Goal: Task Accomplishment & Management: Complete application form

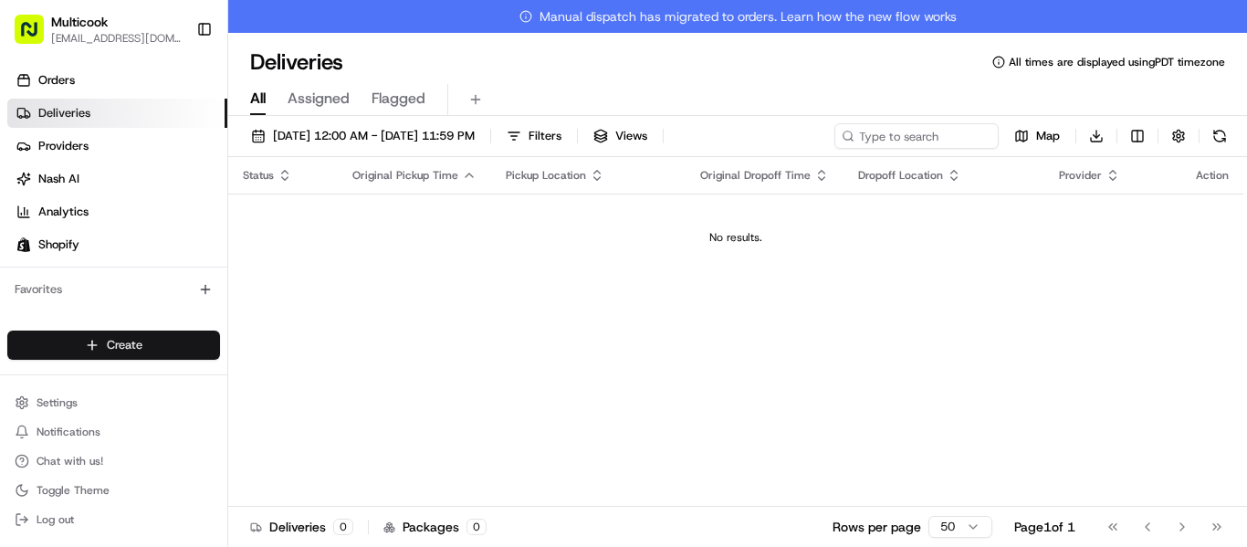
click at [205, 340] on html "Multicook info@multicook.la Toggle Sidebar Orders Deliveries Providers Nash AI …" at bounding box center [623, 273] width 1247 height 547
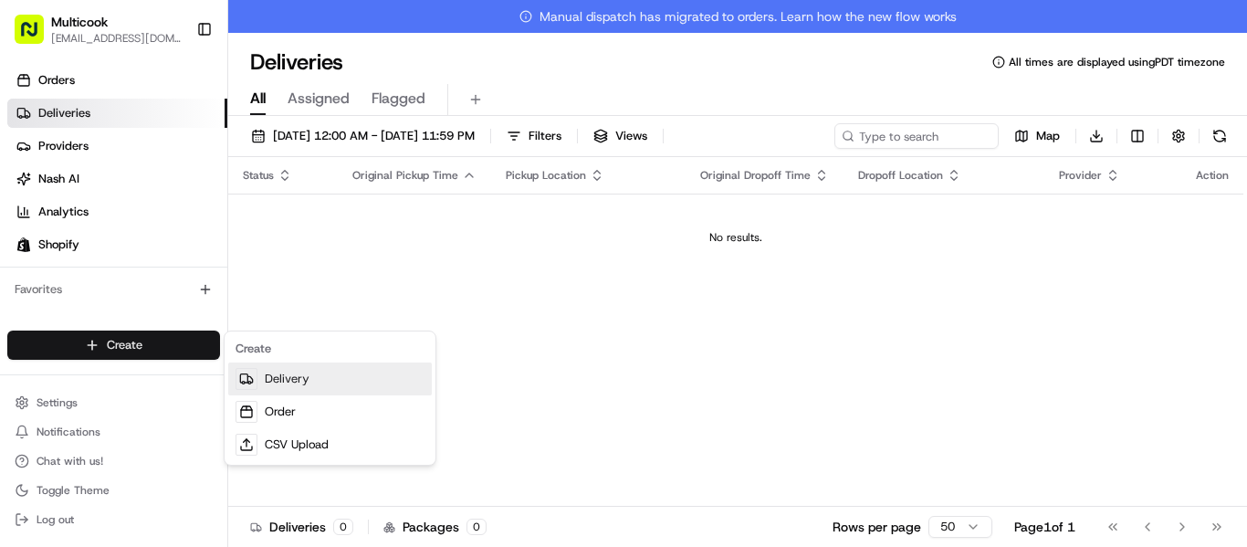
click at [301, 376] on link "Delivery" at bounding box center [330, 378] width 204 height 33
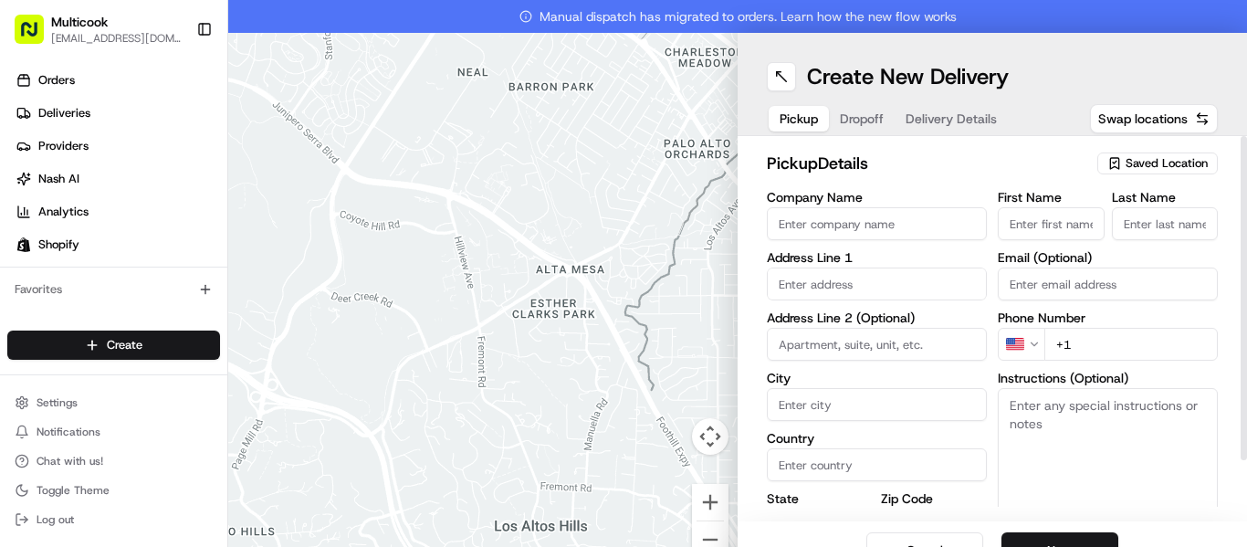
click at [1151, 159] on span "Saved Location" at bounding box center [1167, 163] width 82 height 16
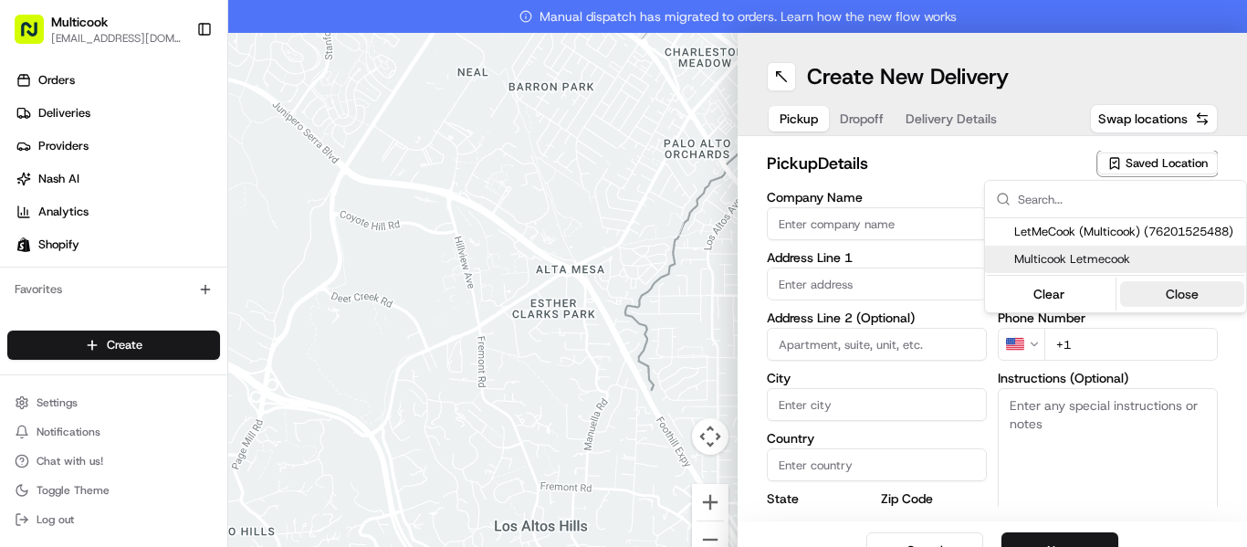
click at [1170, 293] on button "Close" at bounding box center [1182, 294] width 125 height 26
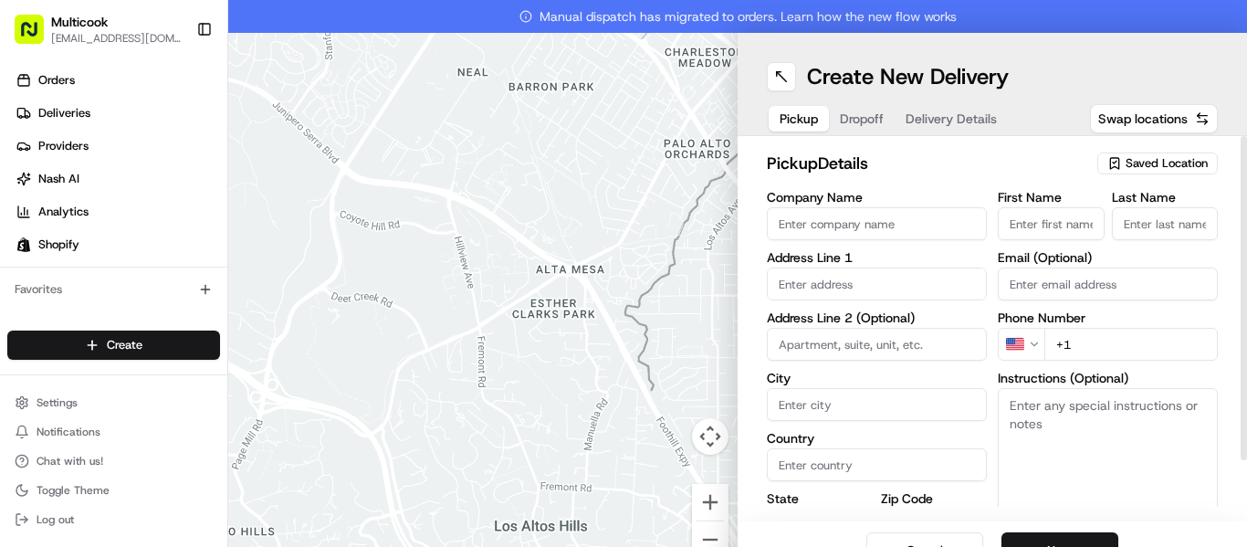
click at [1130, 161] on span "Saved Location" at bounding box center [1167, 163] width 82 height 16
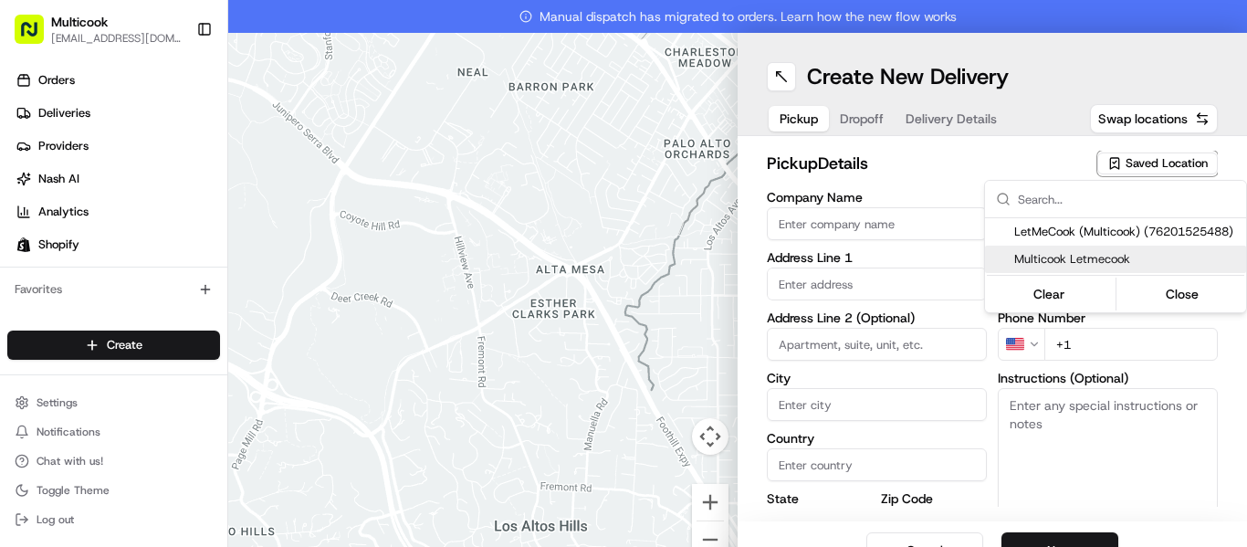
click at [1082, 251] on span "Multicook Letmecook" at bounding box center [1126, 259] width 225 height 16
type input "Multicook Letmecook"
type input "[STREET_ADDRESS]"
type input "[GEOGRAPHIC_DATA]"
type input "US"
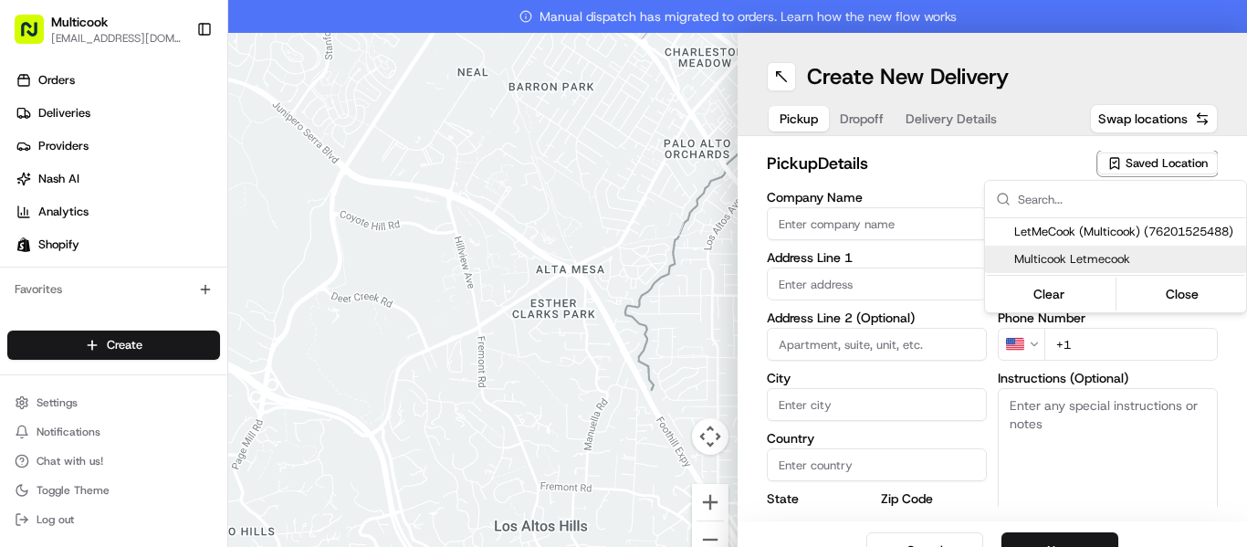
type input "CA"
type input "91423"
type input "[PERSON_NAME]"
type input "Nikityuk"
type input "[EMAIL_ADDRESS][DOMAIN_NAME]"
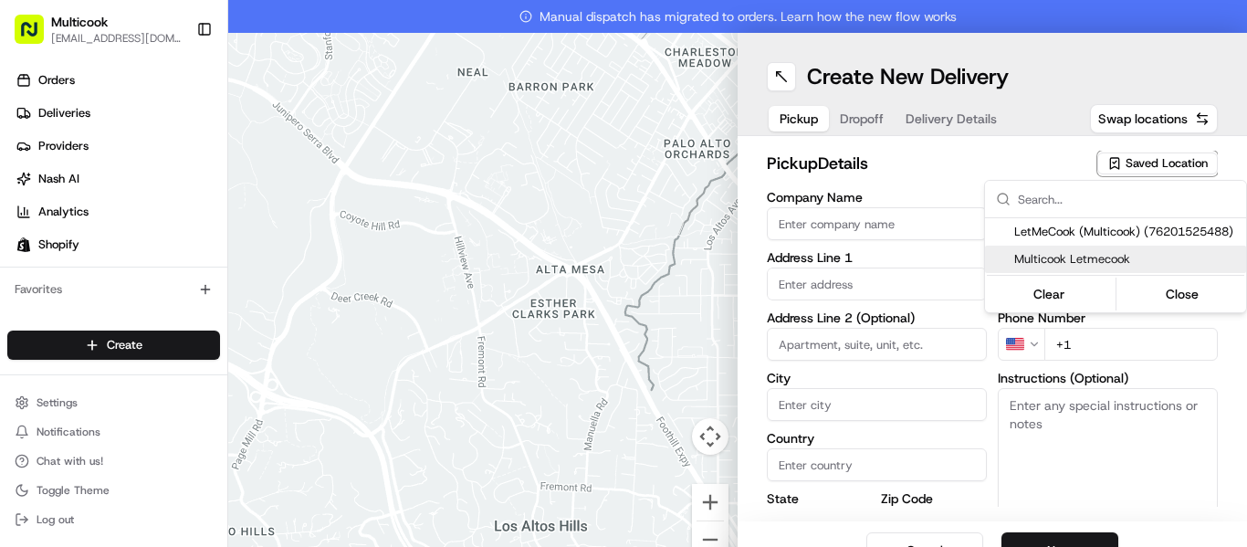
type input "[PHONE_NUMBER]"
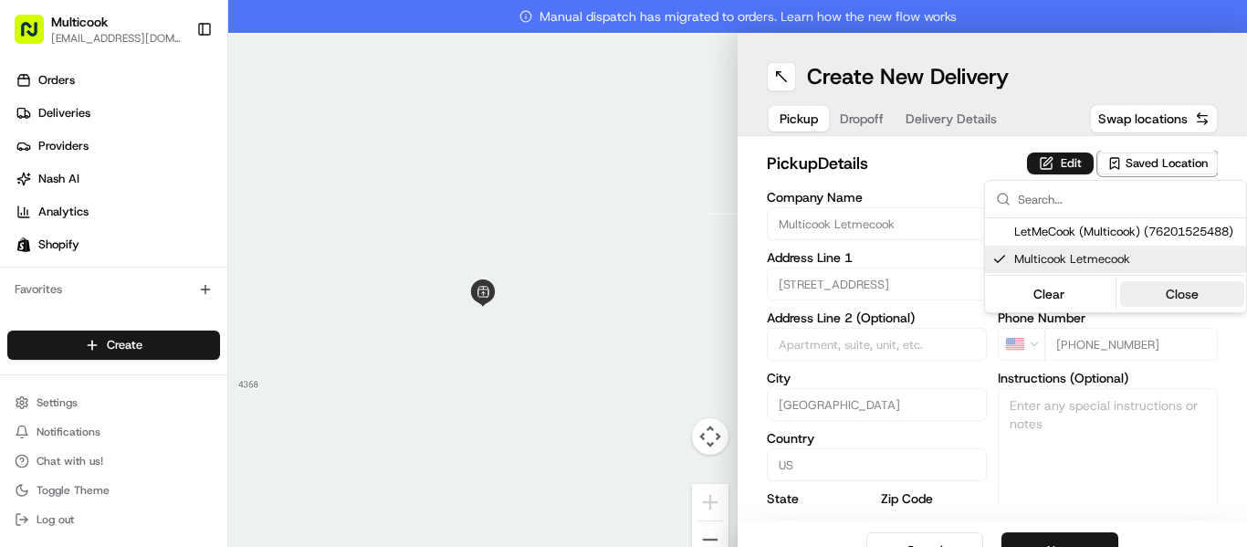
click at [1193, 302] on button "Close" at bounding box center [1182, 294] width 125 height 26
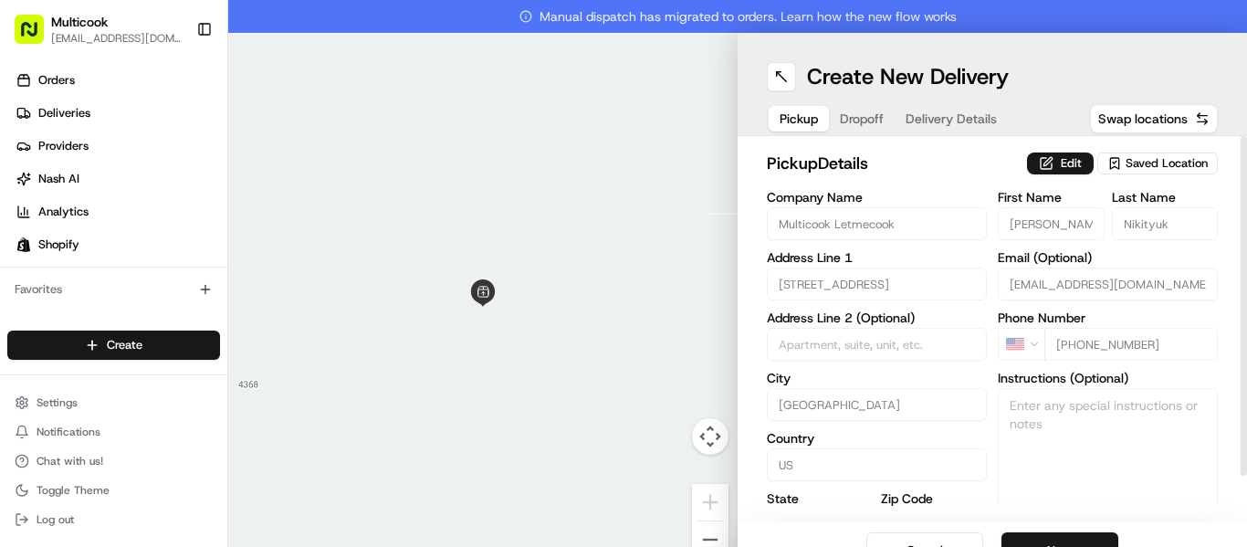
click at [875, 116] on span "Dropoff" at bounding box center [862, 119] width 44 height 18
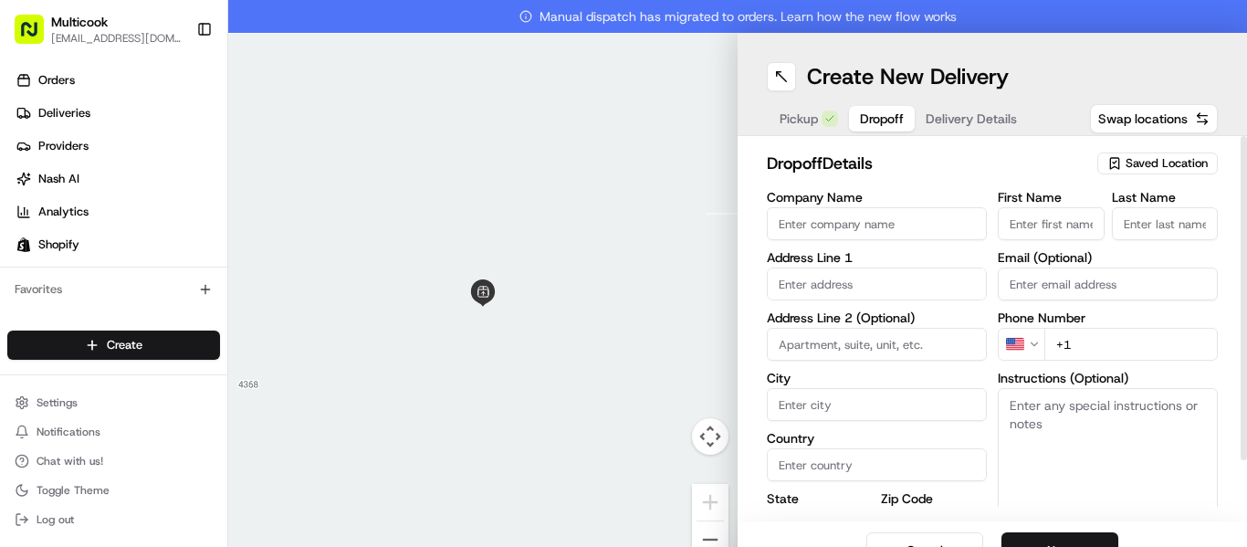
click at [1046, 219] on input "First Name" at bounding box center [1051, 223] width 107 height 33
type input "marina"
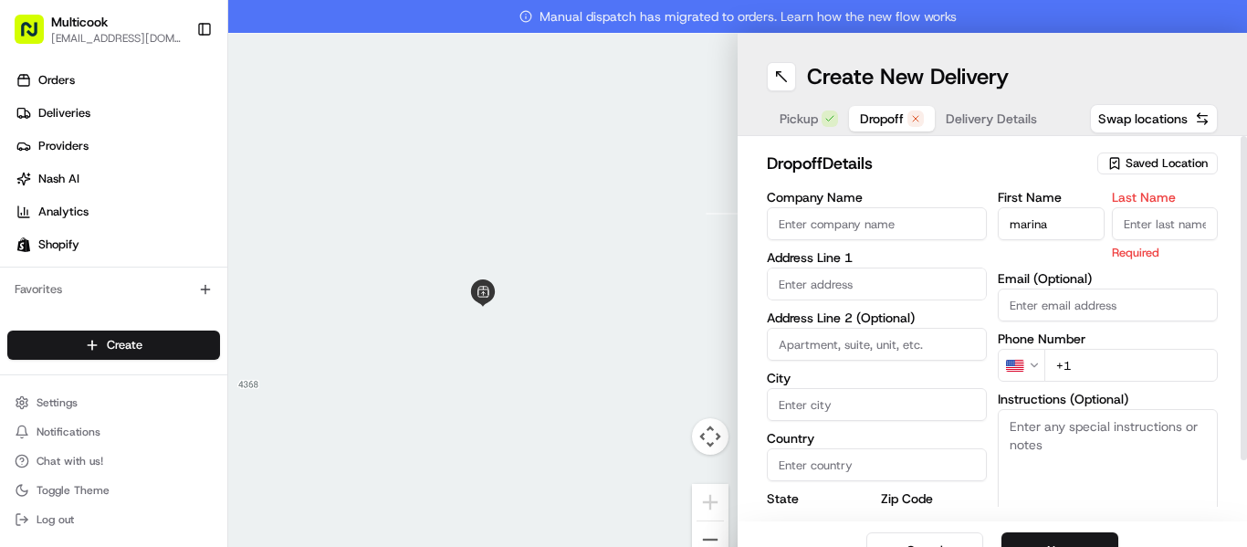
click at [1170, 223] on input "Last Name" at bounding box center [1165, 223] width 107 height 33
type input "[PERSON_NAME]"
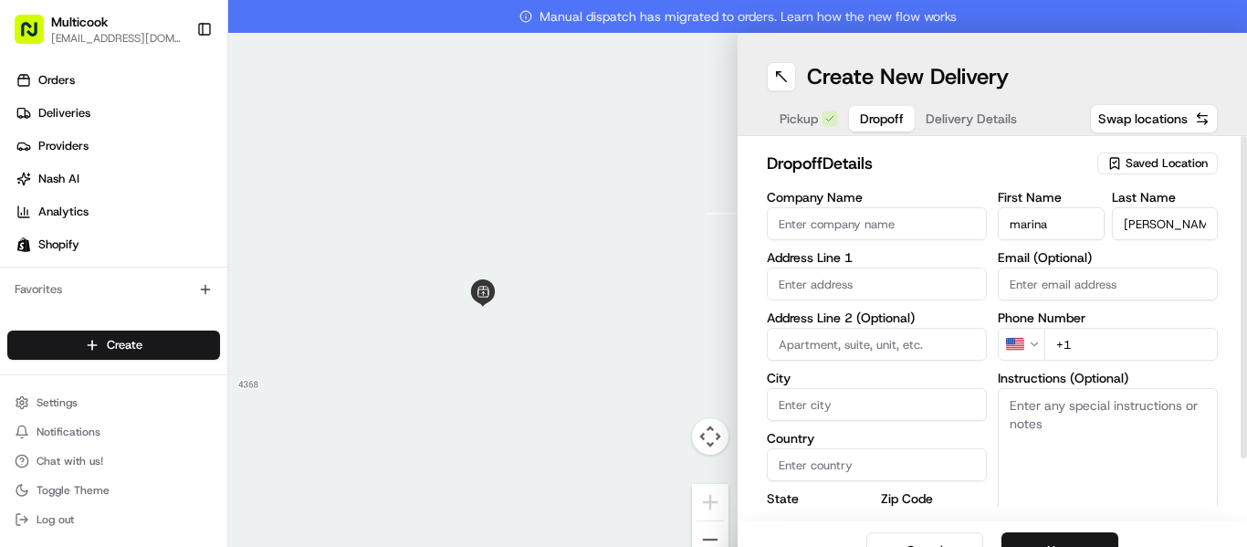
click at [1107, 379] on div "First Name marina Last Name Wysong Email (Optional) Phone Number US +1 Instruct…" at bounding box center [1108, 382] width 220 height 383
type input "[PHONE_NUMBER]"
click at [889, 296] on input "text" at bounding box center [877, 284] width 220 height 33
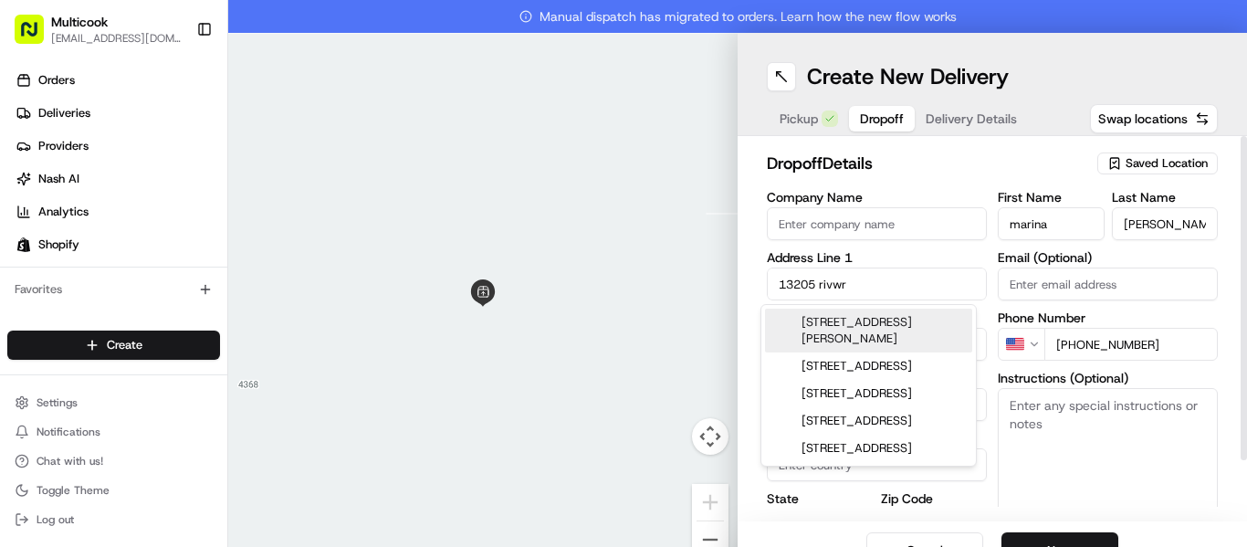
click at [895, 325] on div "13205 Riverside Drive, Sherman Oaks, CA" at bounding box center [868, 331] width 207 height 44
type input "13205 Riverside Dr, Sherman Oaks, CA 91423, USA"
type input "[GEOGRAPHIC_DATA]"
type input "United States"
type input "CA"
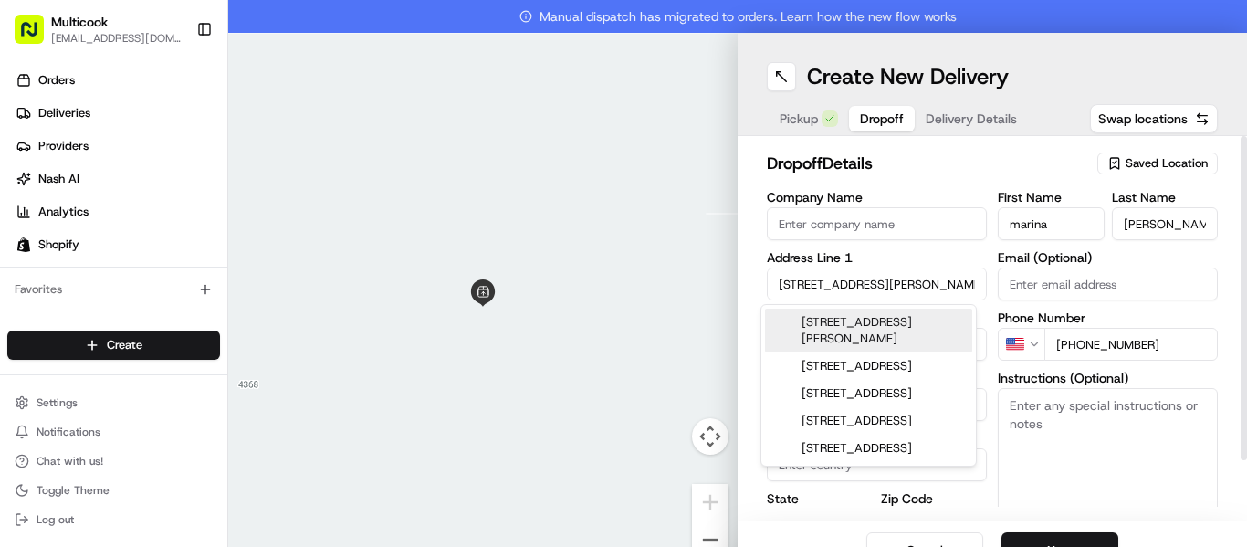
type input "91423"
type input "13205 Riverside Drive"
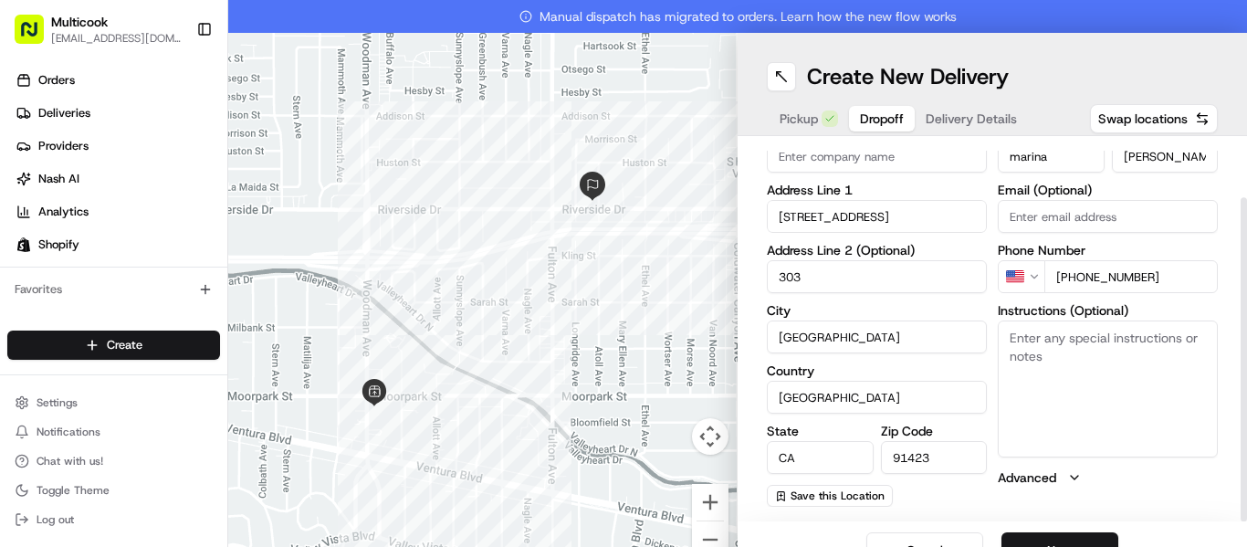
scroll to position [33, 0]
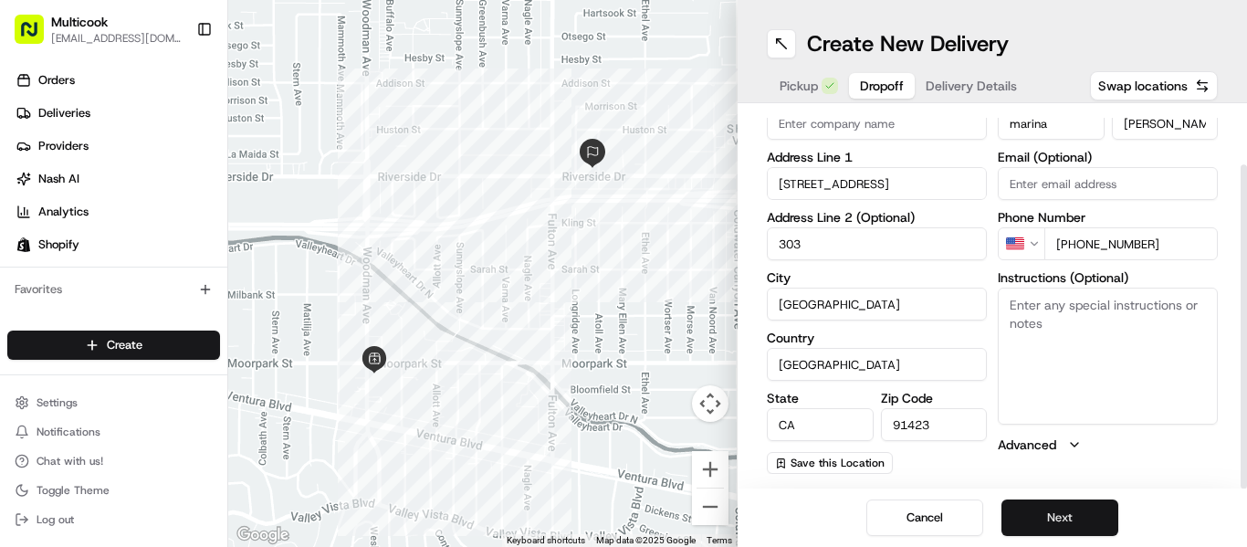
type input "303"
click at [1096, 510] on button "Next" at bounding box center [1060, 517] width 117 height 37
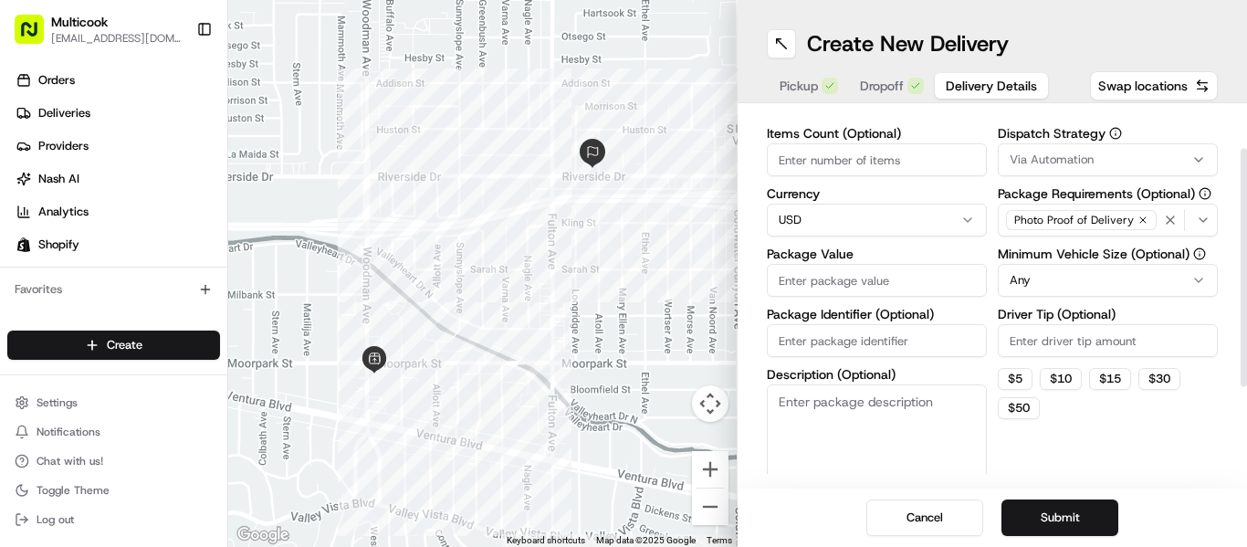
click at [883, 167] on input "Items Count (Optional)" at bounding box center [877, 159] width 220 height 33
type input "1"
click at [882, 281] on input "Package Value" at bounding box center [877, 280] width 220 height 33
type input "1"
type input "80"
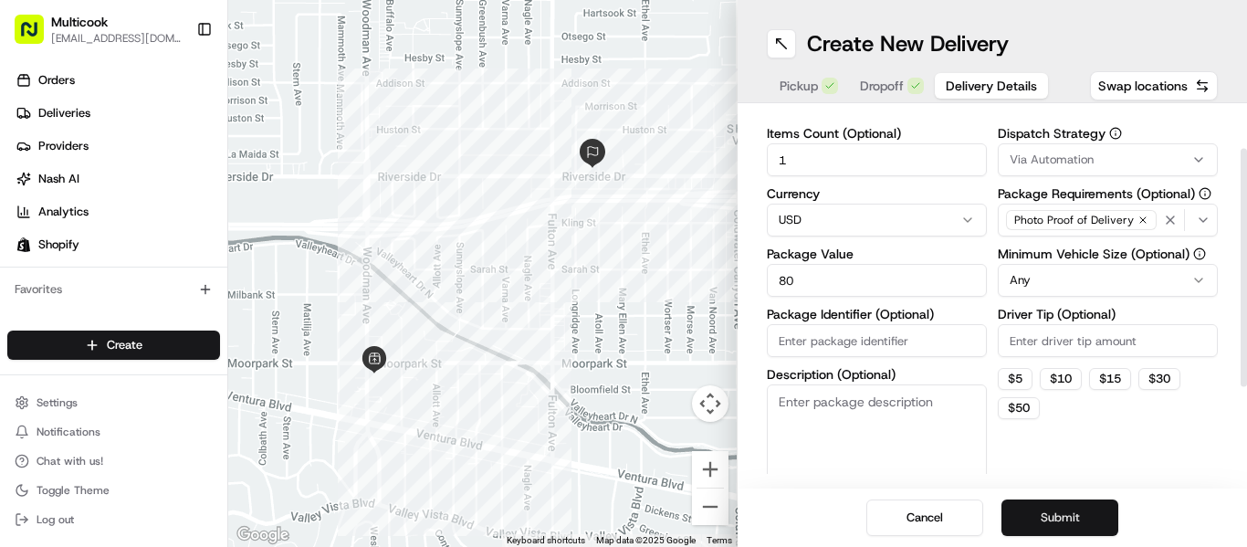
click at [1045, 513] on button "Submit" at bounding box center [1060, 517] width 117 height 37
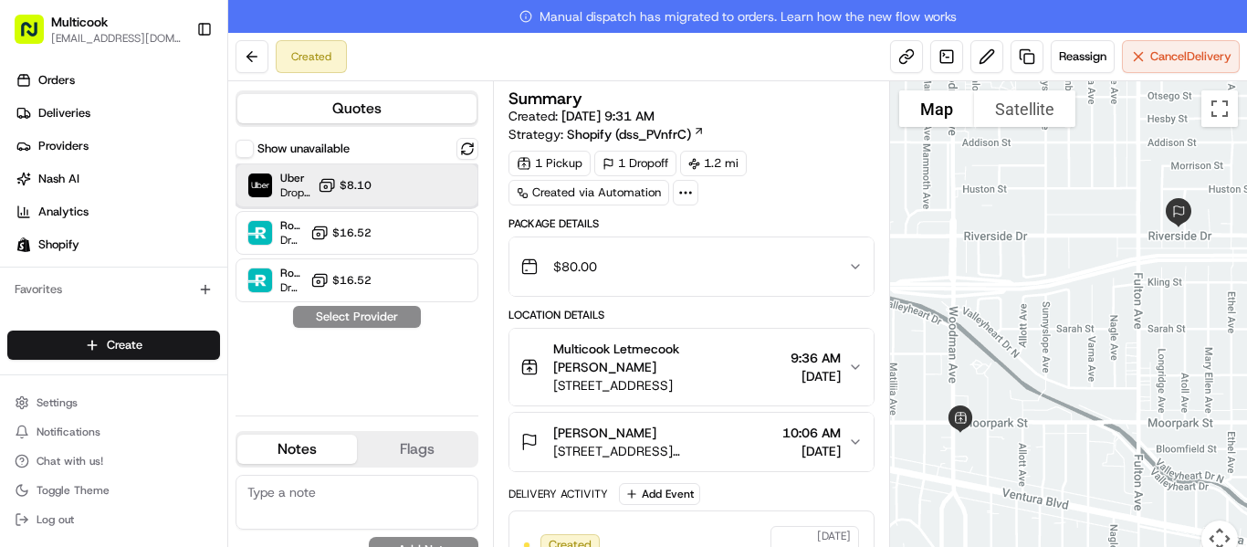
click at [380, 182] on div "Uber Dropoff ETA 20 minutes $8.10" at bounding box center [357, 185] width 243 height 44
click at [378, 311] on button "Assign Provider" at bounding box center [357, 317] width 130 height 22
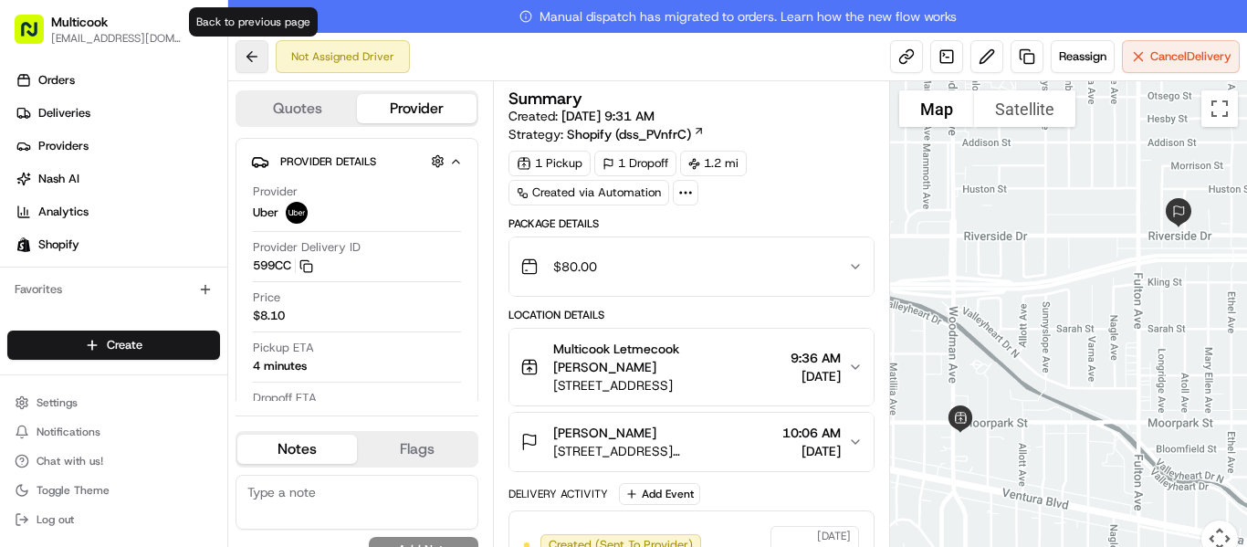
click at [251, 46] on button at bounding box center [252, 56] width 33 height 33
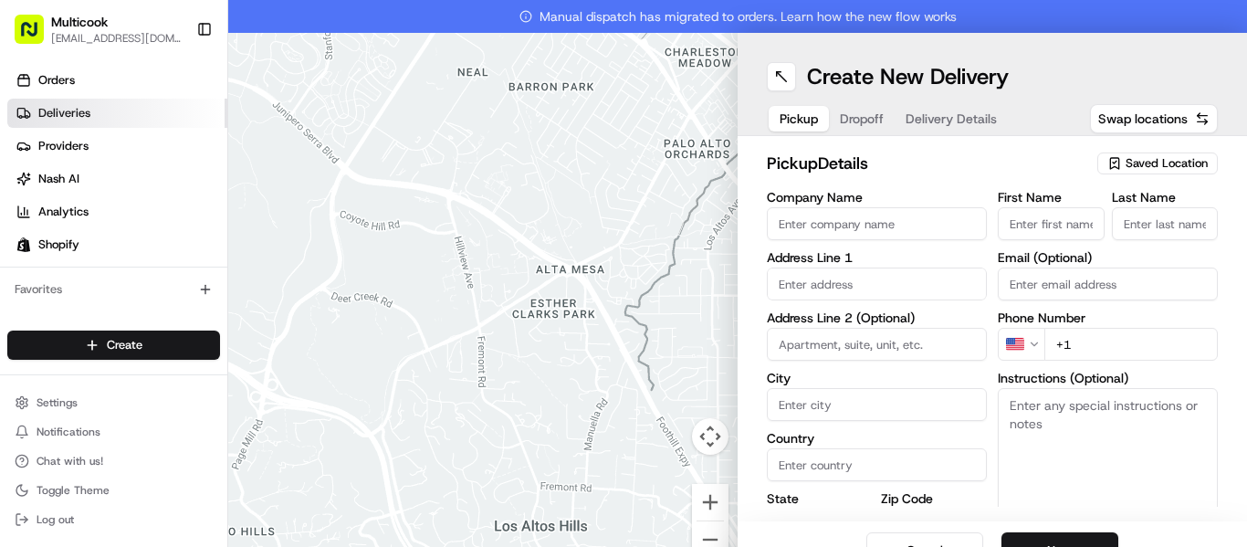
click at [70, 117] on span "Deliveries" at bounding box center [64, 113] width 52 height 16
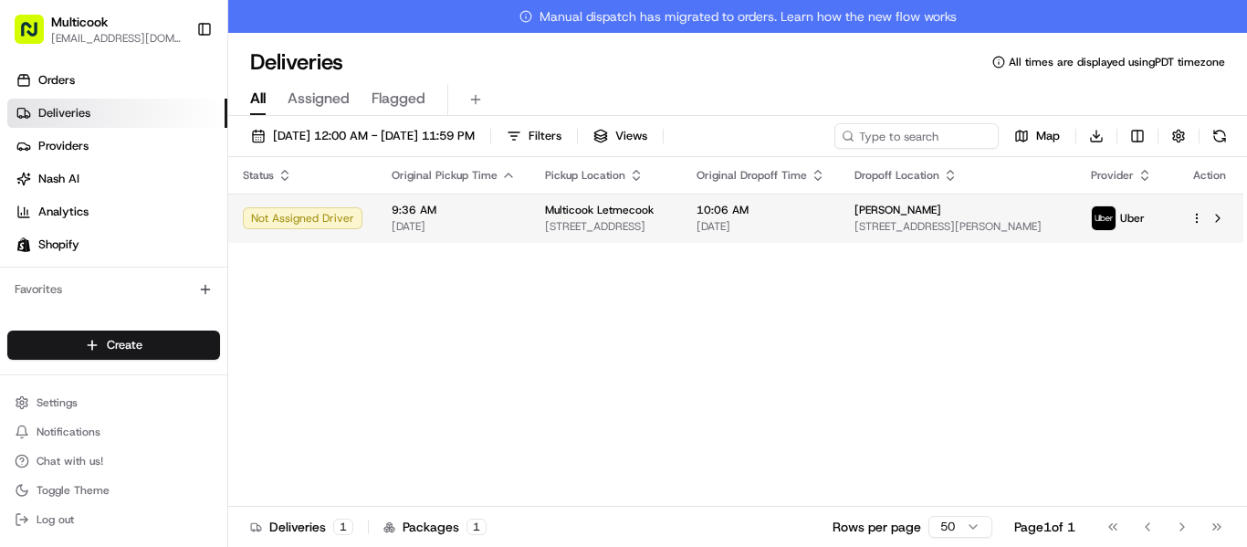
click at [578, 218] on div "Multicook Letmecook [STREET_ADDRESS]" at bounding box center [606, 218] width 122 height 31
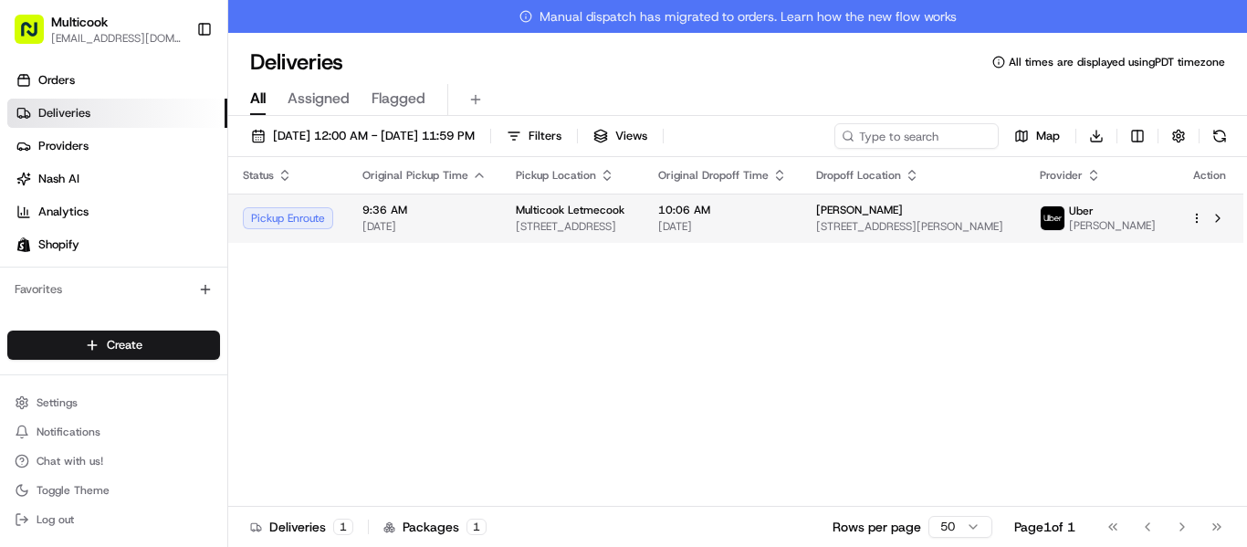
click at [733, 231] on span "[DATE]" at bounding box center [722, 226] width 129 height 15
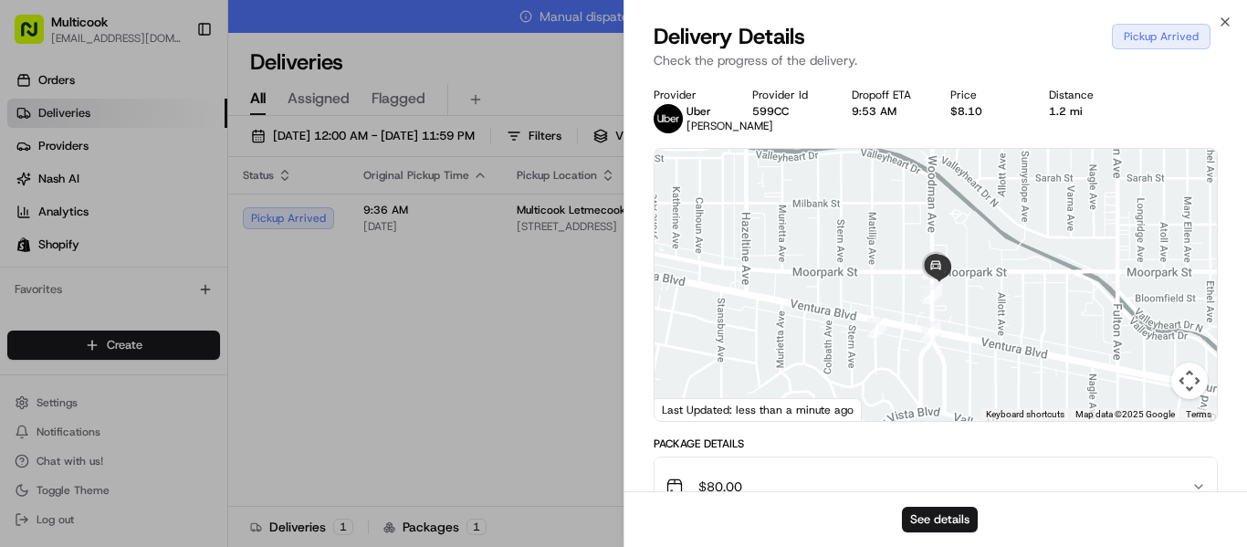
click at [417, 279] on div at bounding box center [623, 273] width 1247 height 547
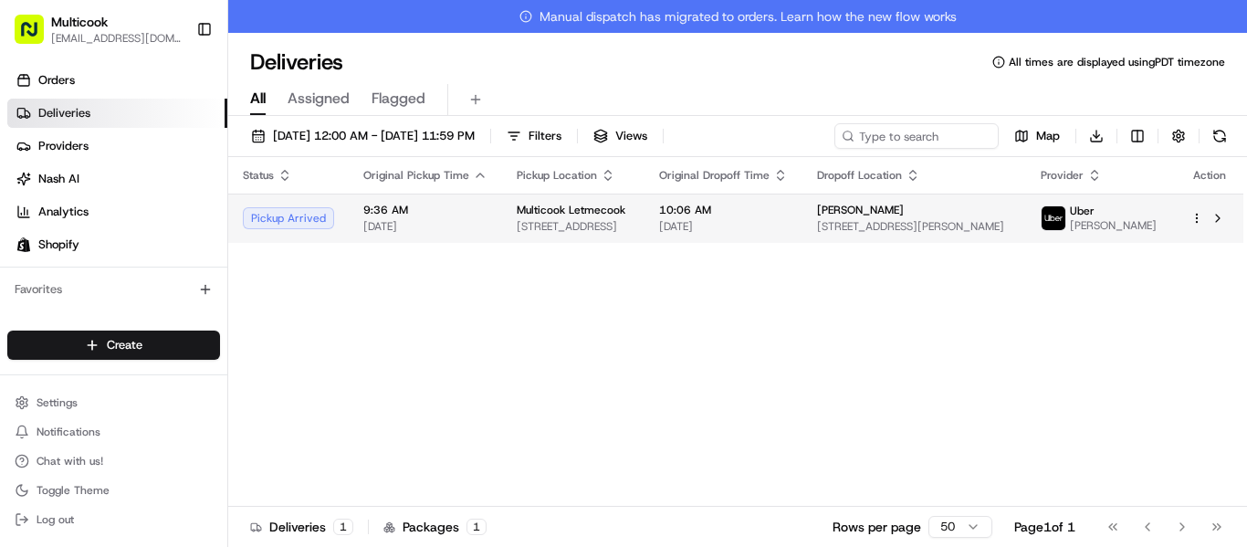
click at [572, 234] on span "[STREET_ADDRESS]" at bounding box center [573, 226] width 113 height 15
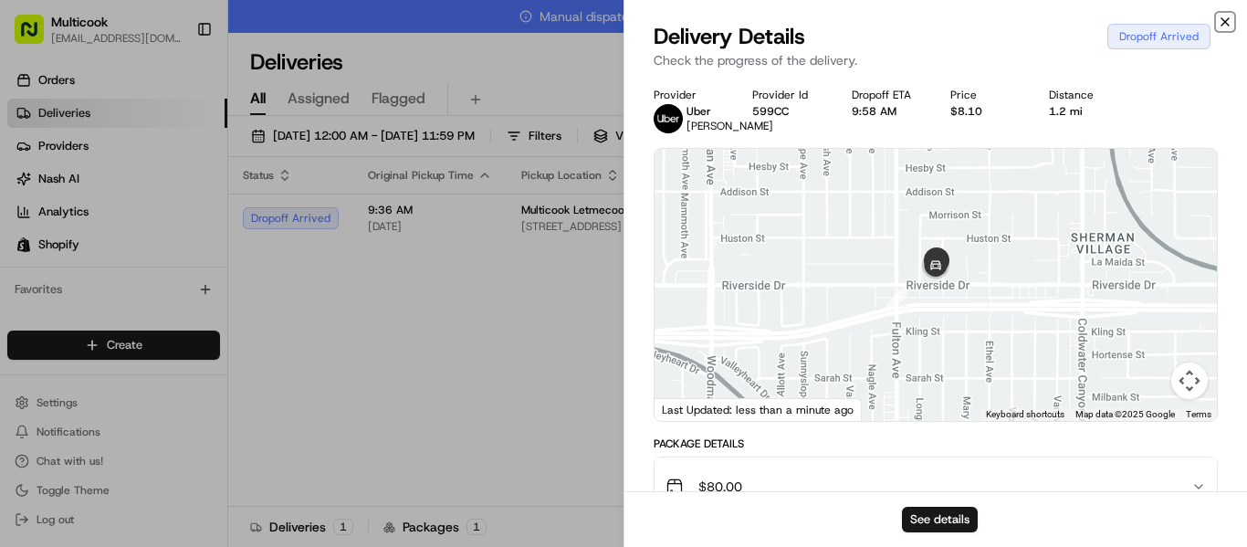
click at [1218, 21] on icon "button" at bounding box center [1225, 22] width 15 height 15
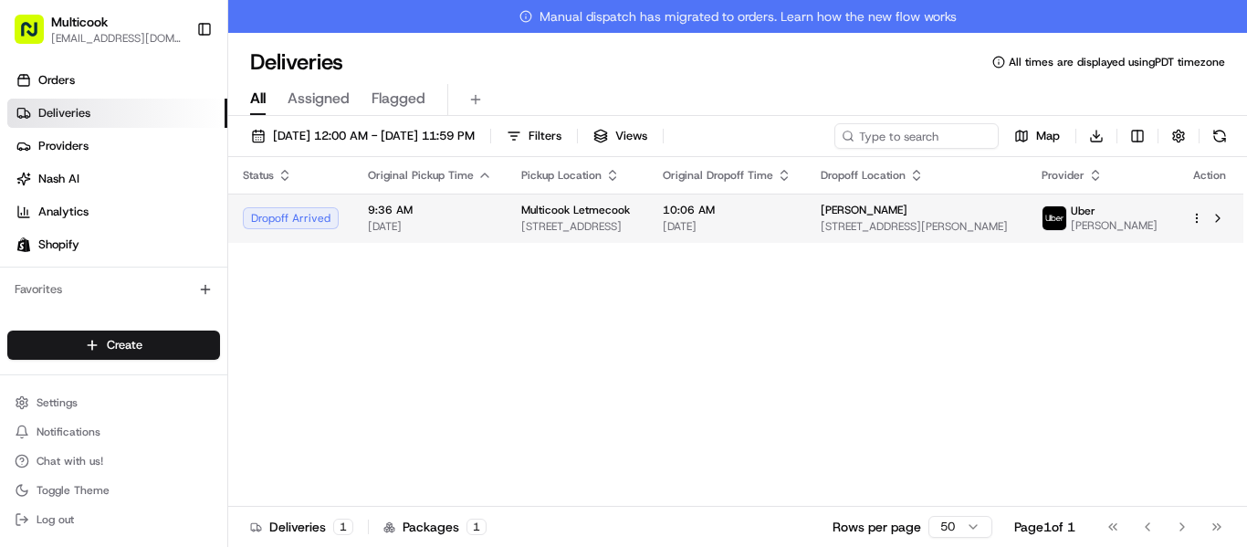
click at [375, 234] on span "[DATE]" at bounding box center [430, 226] width 124 height 15
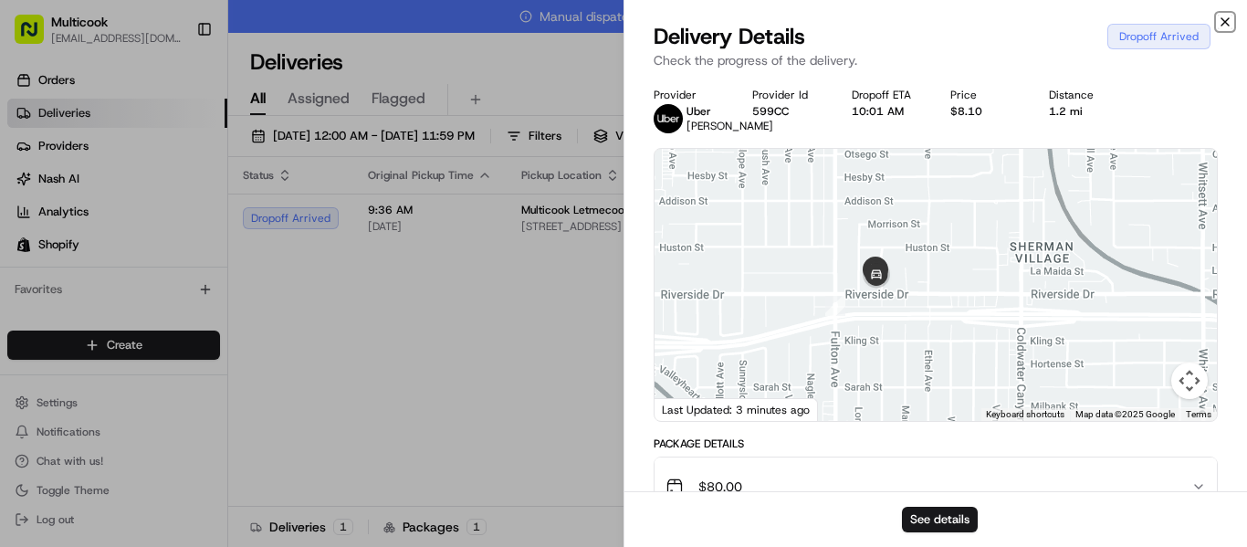
click at [1232, 16] on icon "button" at bounding box center [1225, 22] width 15 height 15
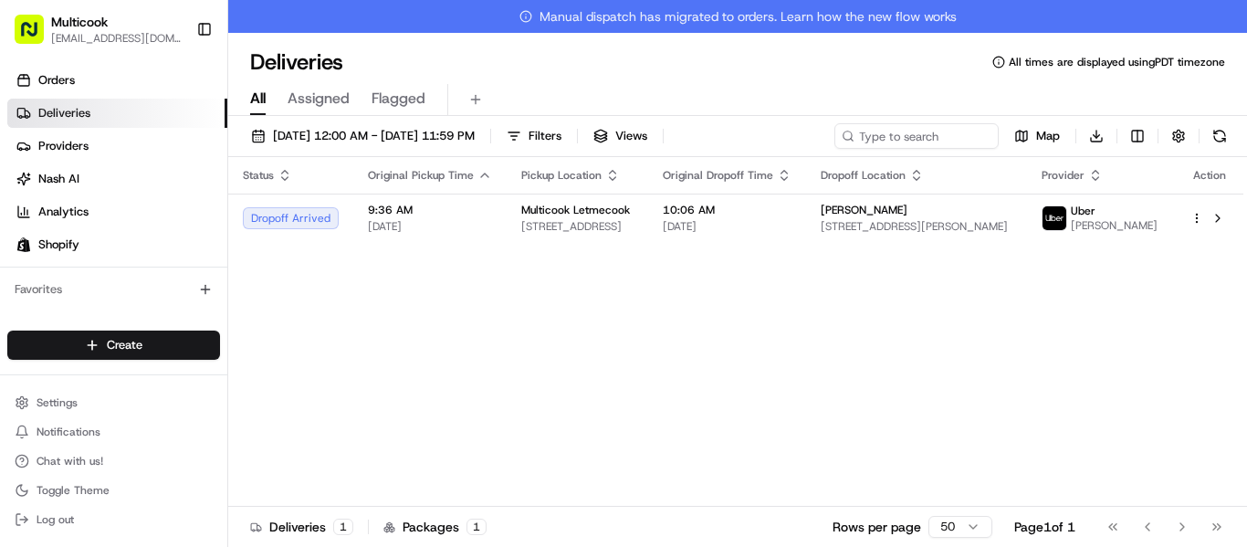
click at [1220, 28] on link "Manual dispatch has migrated to orders. Learn how the new flow works" at bounding box center [737, 16] width 1019 height 33
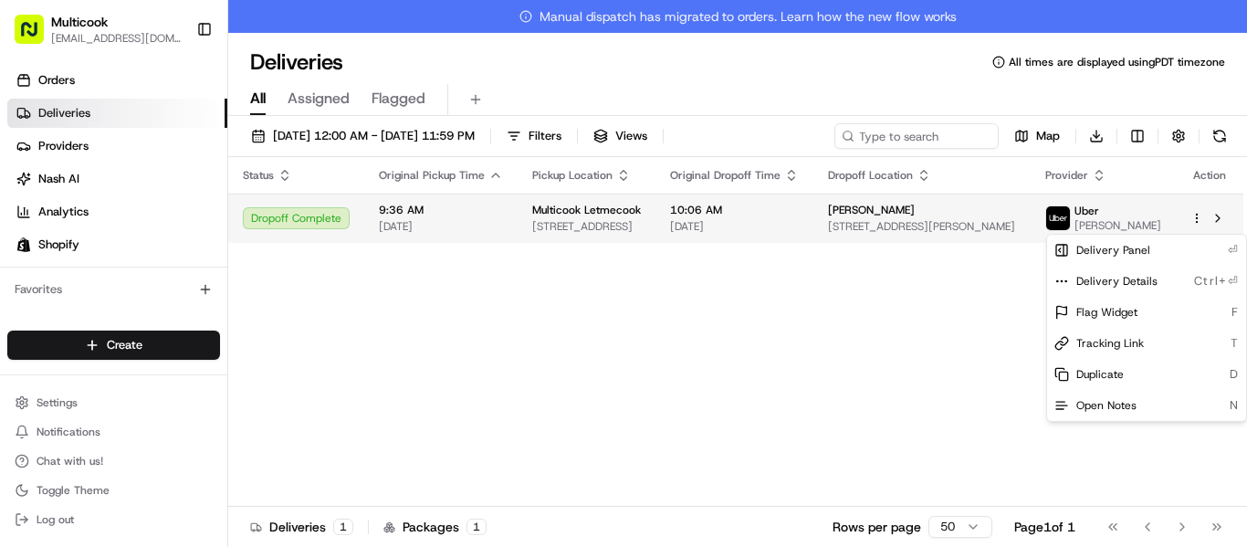
click at [1201, 226] on html "Multicook info@multicook.la Toggle Sidebar Orders Deliveries Providers Nash AI …" at bounding box center [623, 273] width 1247 height 547
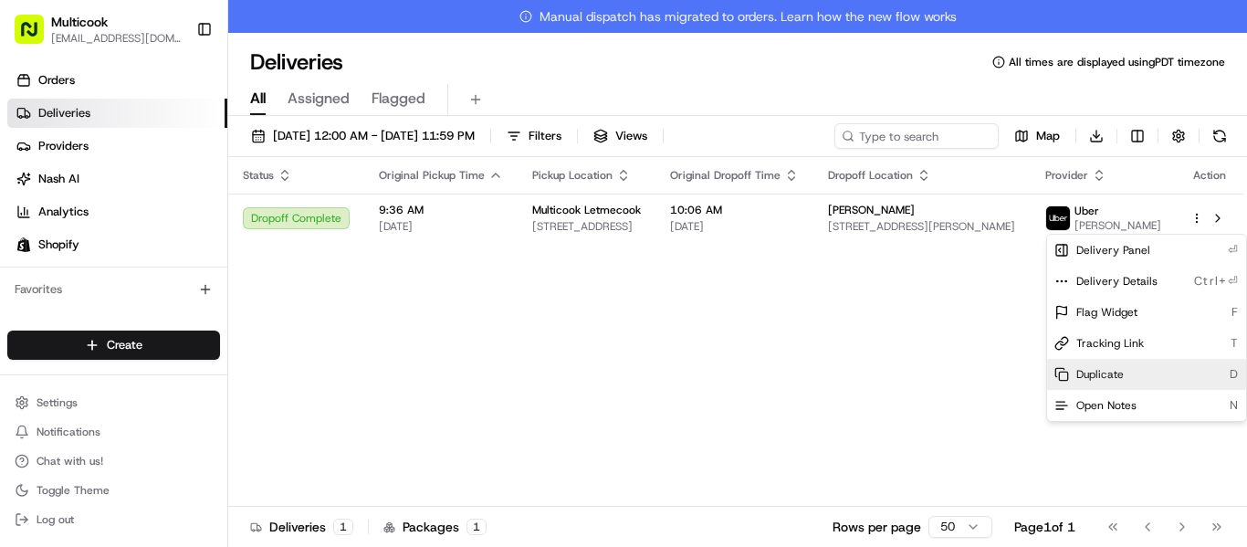
click at [1147, 380] on div "Duplicate D" at bounding box center [1146, 374] width 199 height 31
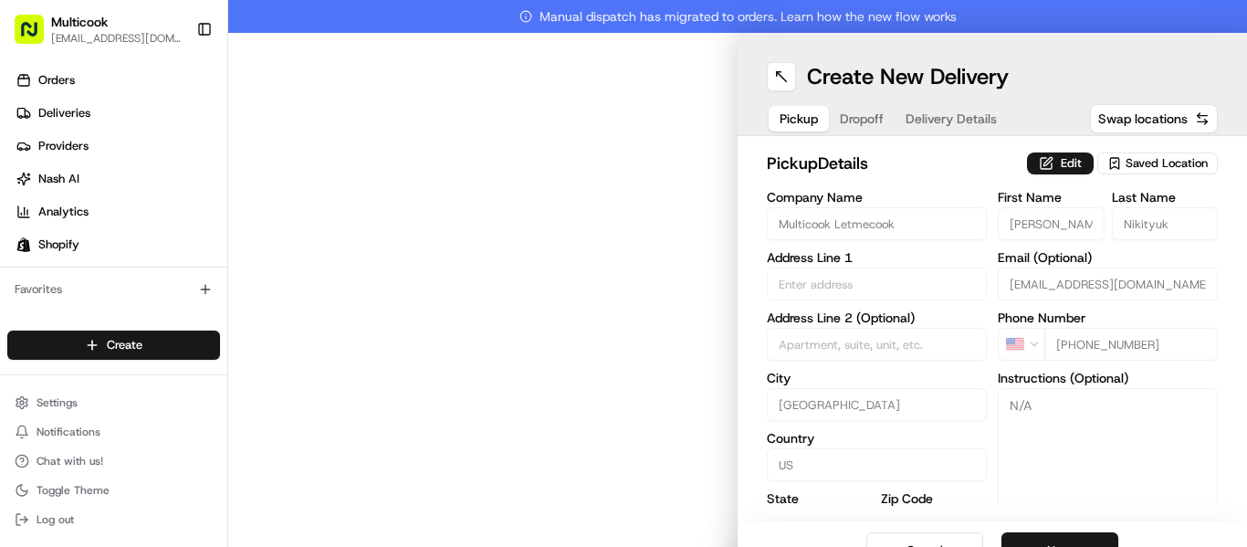
type input "[STREET_ADDRESS]"
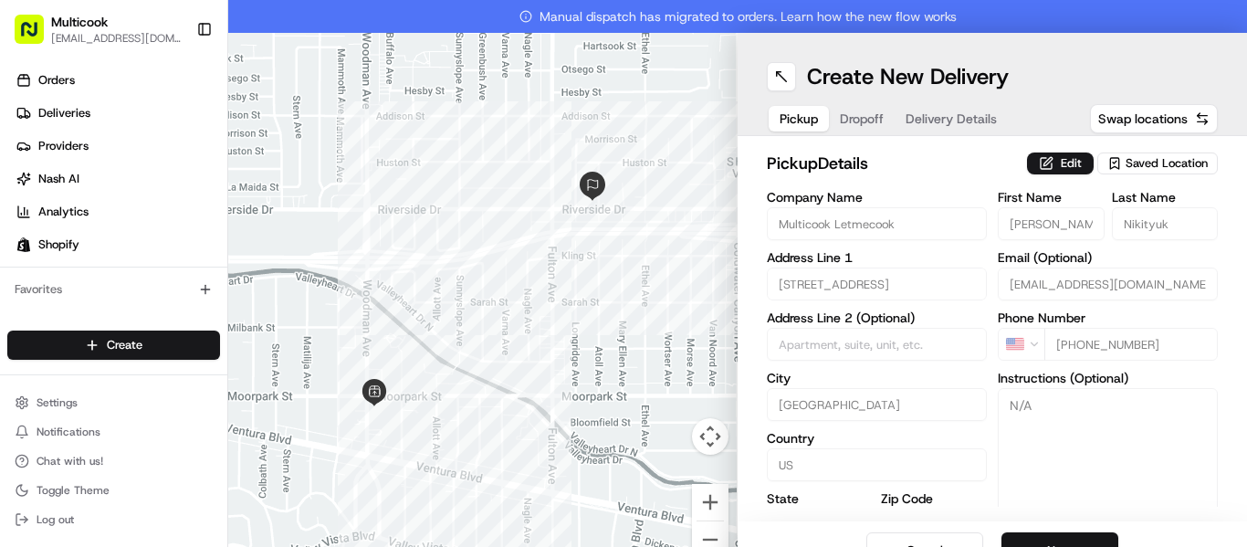
click at [1090, 540] on button "Next" at bounding box center [1060, 550] width 117 height 37
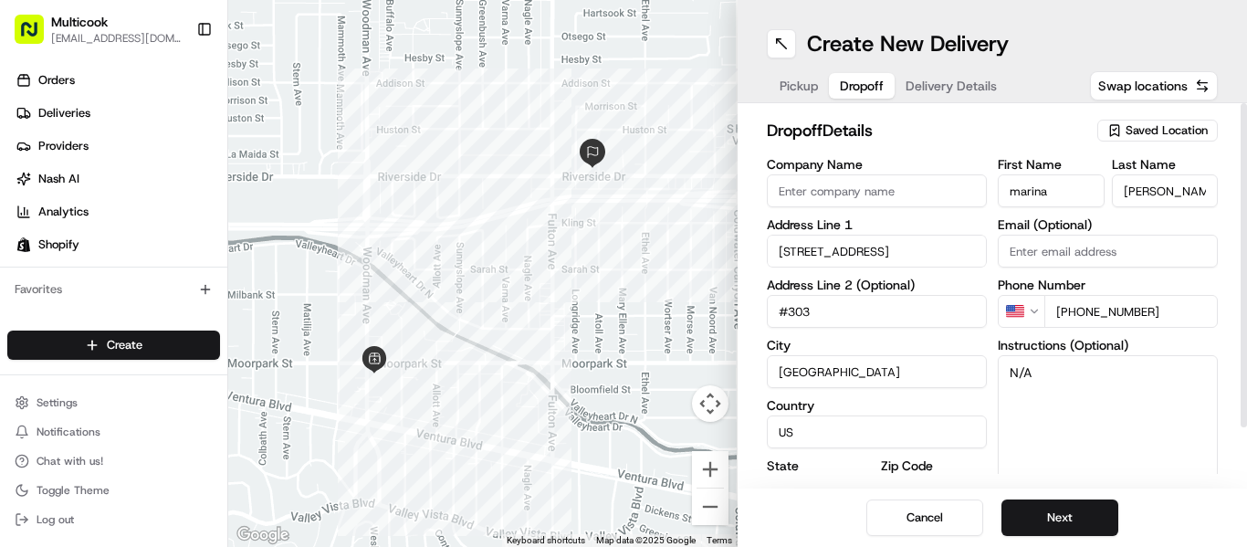
click at [1071, 467] on textarea "N/A" at bounding box center [1108, 423] width 220 height 137
drag, startPoint x: 1069, startPoint y: 425, endPoint x: 982, endPoint y: 375, distance: 101.0
click at [982, 375] on div "Company Name Address Line [GEOGRAPHIC_DATA][STREET_ADDRESS] Address Line 2 (Opt…" at bounding box center [992, 349] width 451 height 383
type textarea "c"
drag, startPoint x: 1024, startPoint y: 373, endPoint x: 957, endPoint y: 359, distance: 68.2
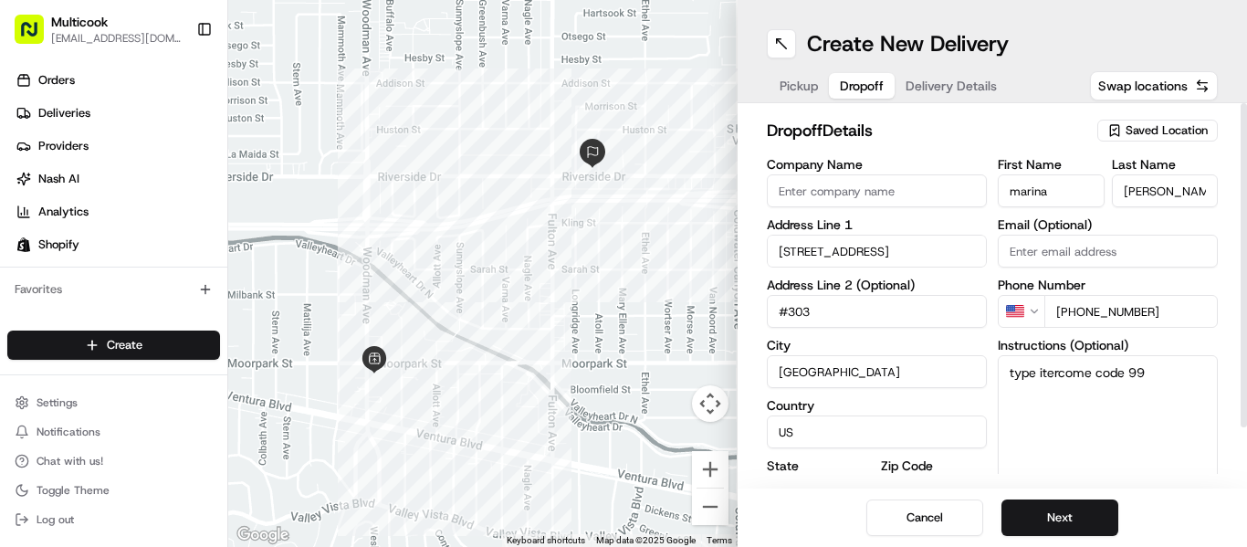
click at [957, 359] on div "Company Name Address Line [GEOGRAPHIC_DATA][STREET_ADDRESS] Address Line 2 (Opt…" at bounding box center [992, 349] width 451 height 383
type textarea "itercome code 99"
click at [1015, 511] on button "Next" at bounding box center [1060, 517] width 117 height 37
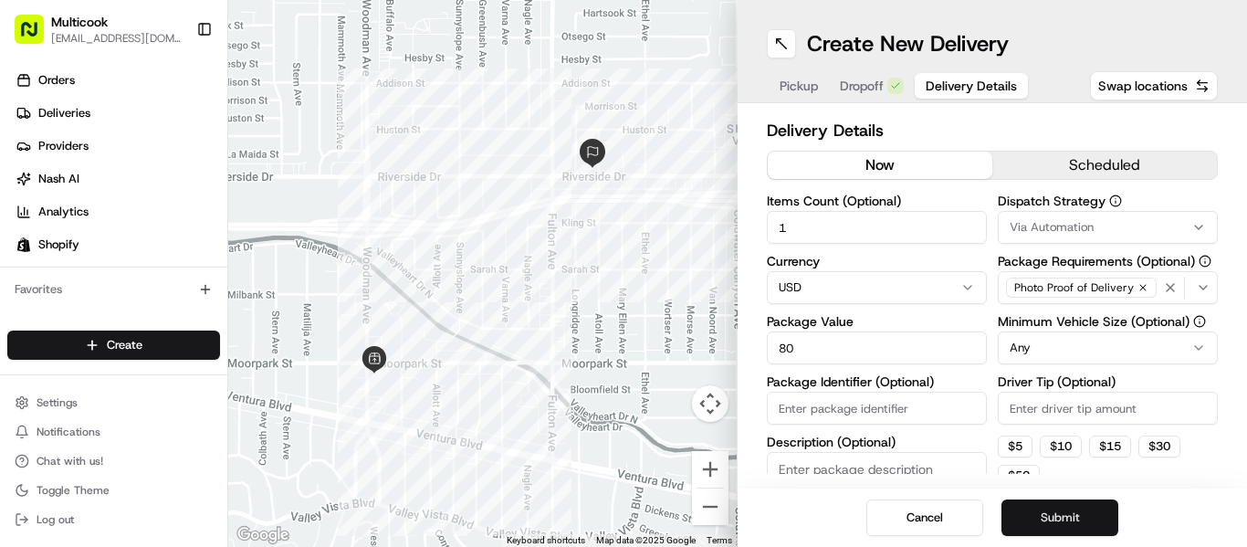
click at [1051, 522] on button "Submit" at bounding box center [1060, 517] width 117 height 37
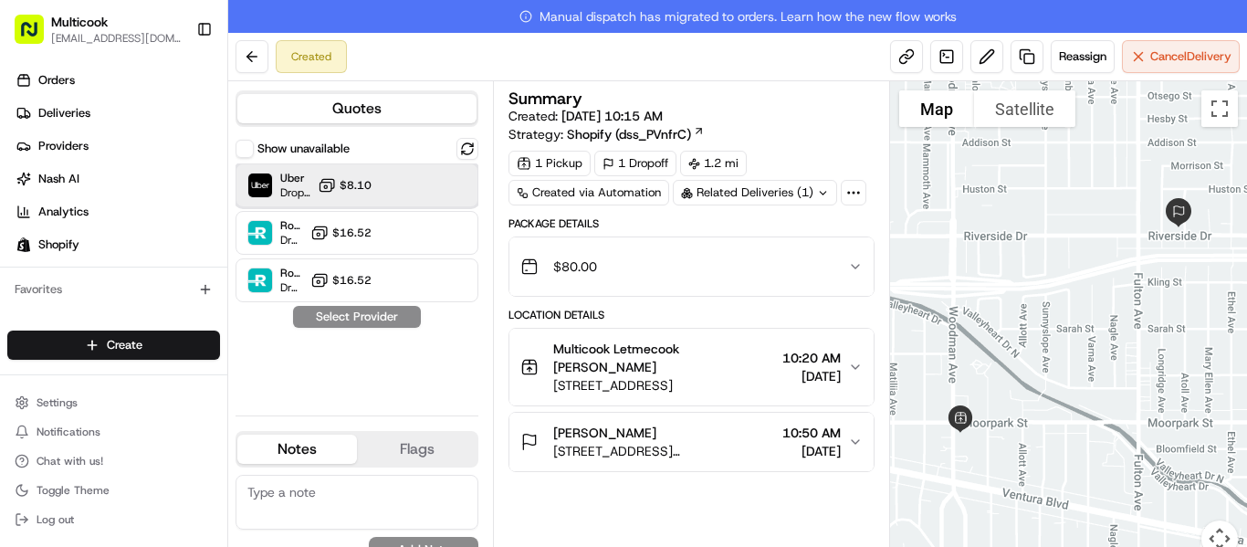
click at [393, 179] on div "Uber Dropoff ETA 20 minutes $8.10" at bounding box center [357, 185] width 243 height 44
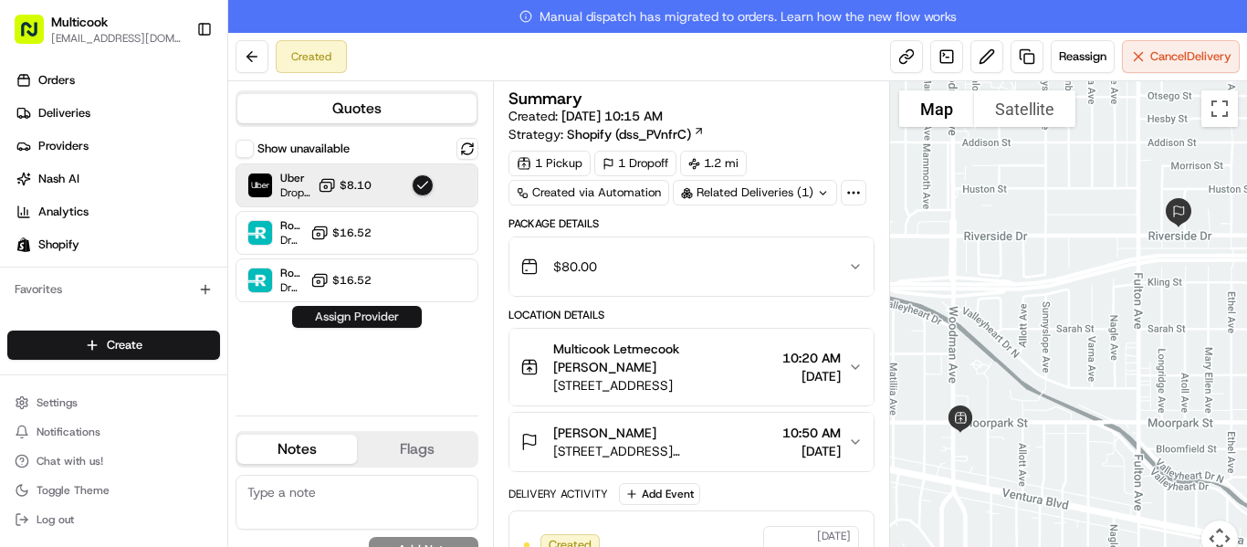
click at [385, 315] on button "Assign Provider" at bounding box center [357, 317] width 130 height 22
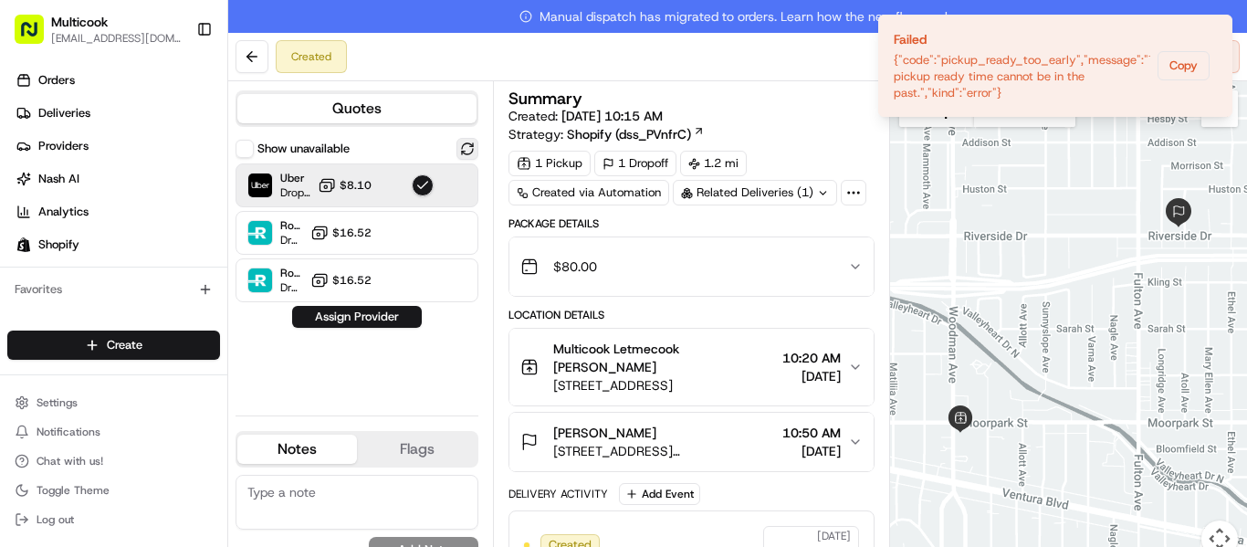
click at [468, 143] on button at bounding box center [468, 149] width 22 height 22
click at [379, 307] on button "Assign Provider" at bounding box center [357, 317] width 130 height 22
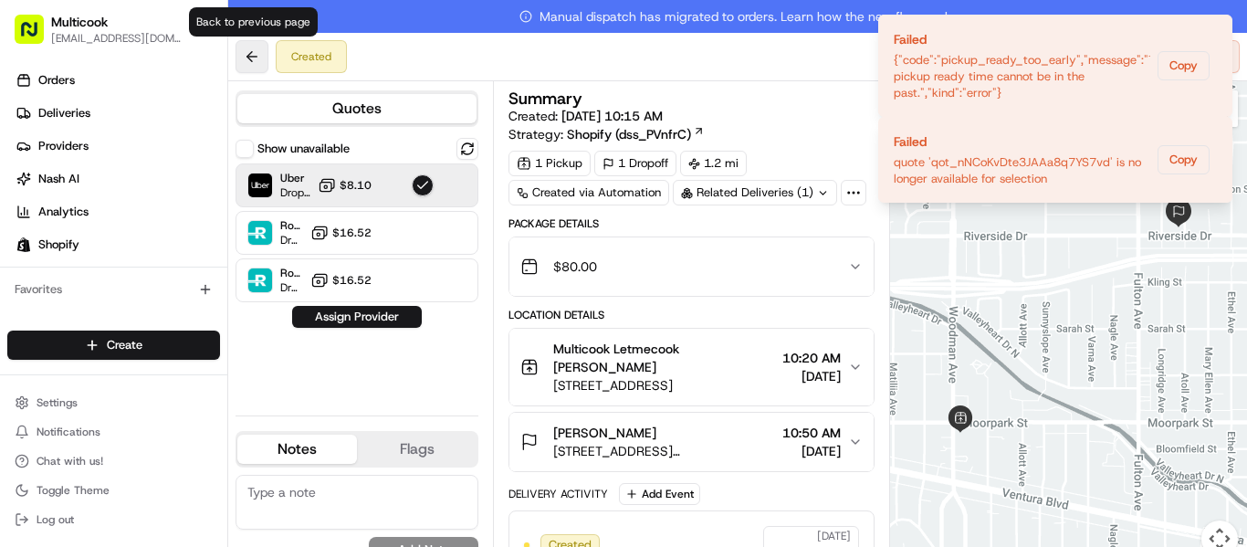
click at [263, 44] on button at bounding box center [252, 56] width 33 height 33
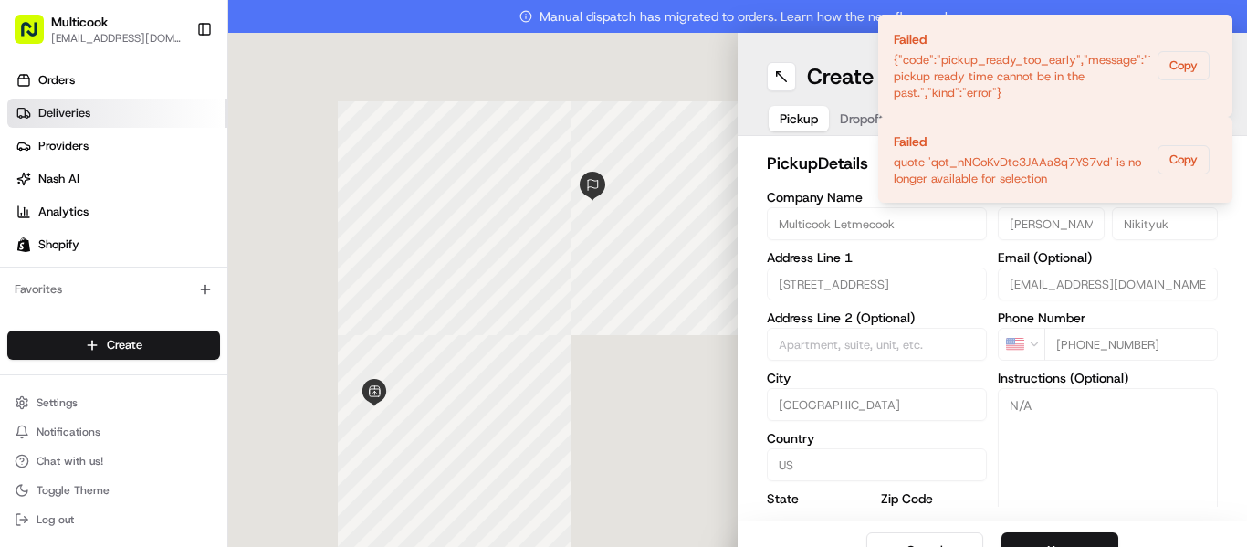
click at [74, 121] on link "Deliveries" at bounding box center [117, 113] width 220 height 29
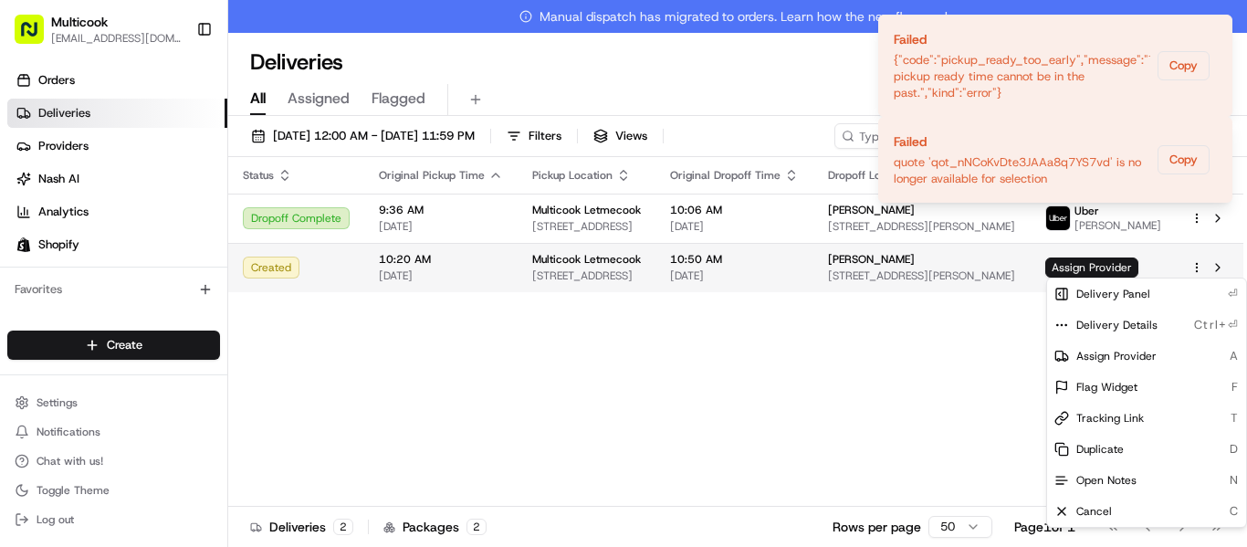
click at [1194, 265] on html "Multicook [EMAIL_ADDRESS][DOMAIN_NAME] Toggle Sidebar Orders Deliveries Provide…" at bounding box center [623, 273] width 1247 height 547
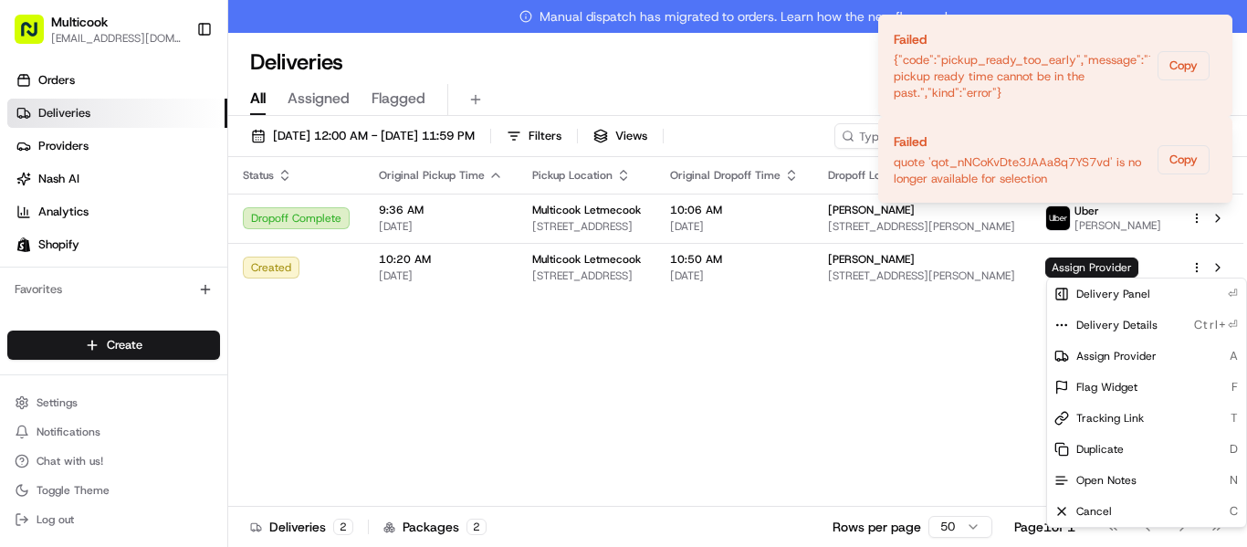
click at [1106, 263] on html "Multicook [EMAIL_ADDRESS][DOMAIN_NAME] Toggle Sidebar Orders Deliveries Provide…" at bounding box center [623, 273] width 1247 height 547
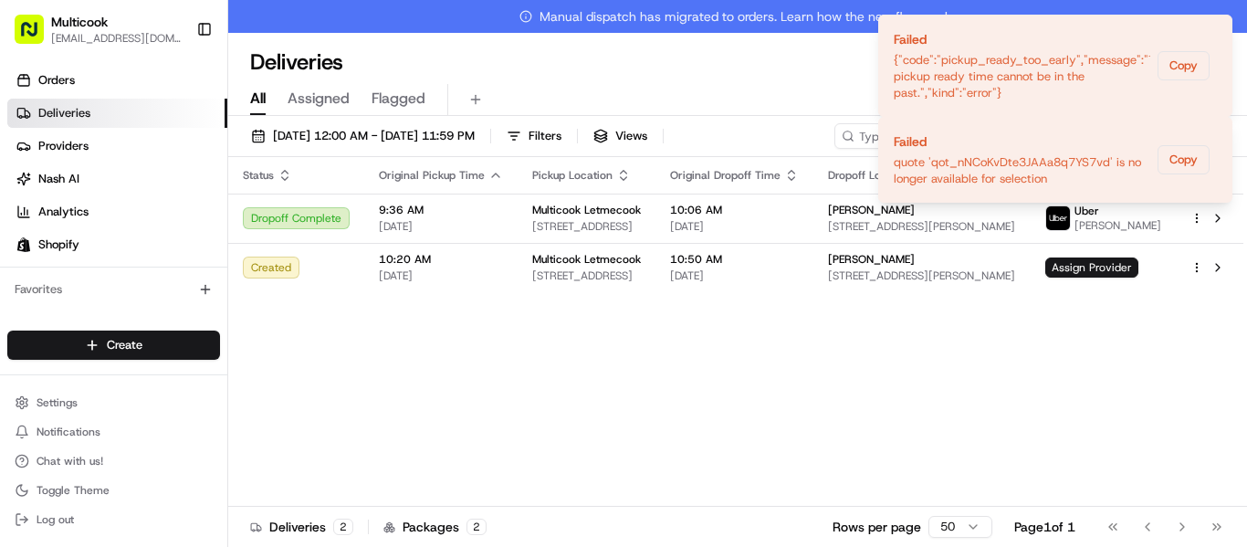
click at [1106, 263] on span "Assign Provider" at bounding box center [1091, 267] width 93 height 20
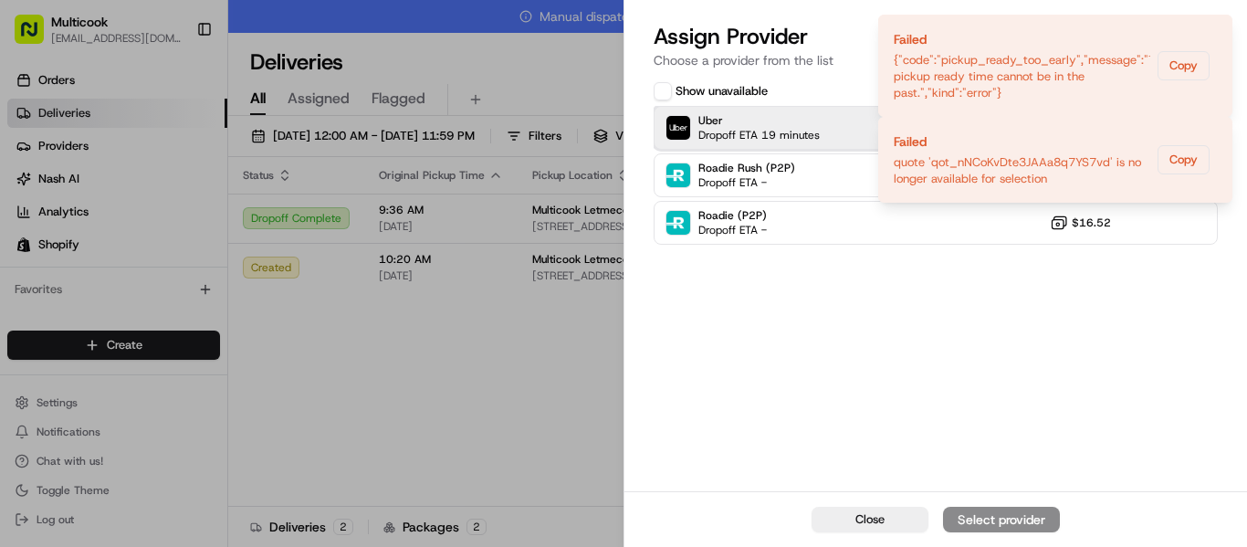
click at [827, 147] on div "Uber Dropoff ETA 19 minutes $8.10" at bounding box center [936, 128] width 564 height 44
click at [1047, 512] on button "Assign Provider" at bounding box center [1001, 520] width 117 height 26
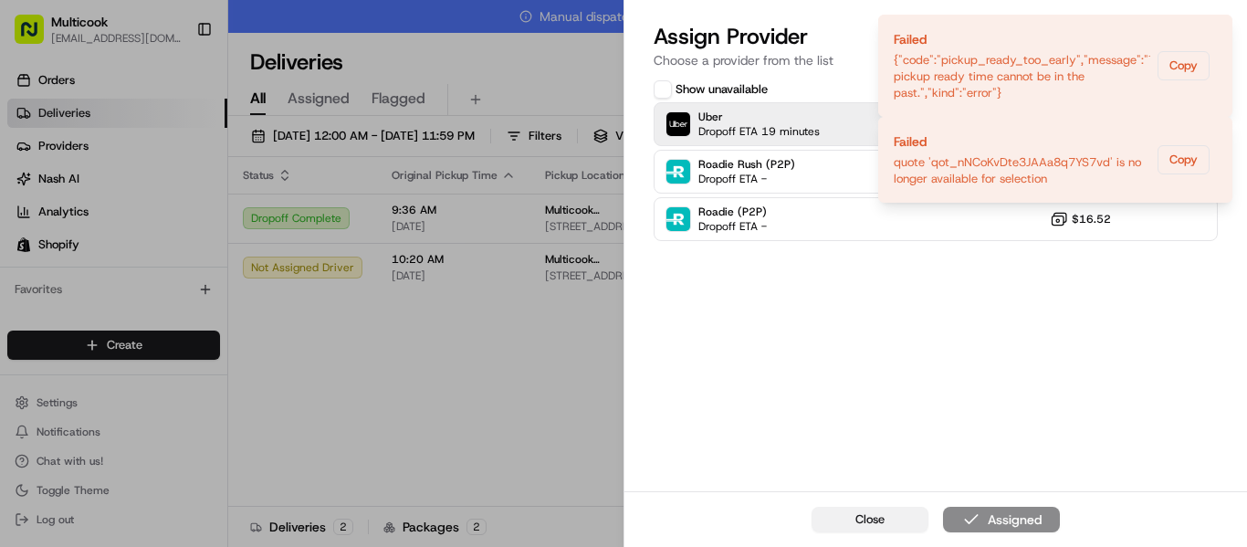
click at [884, 525] on span "Close" at bounding box center [870, 519] width 29 height 16
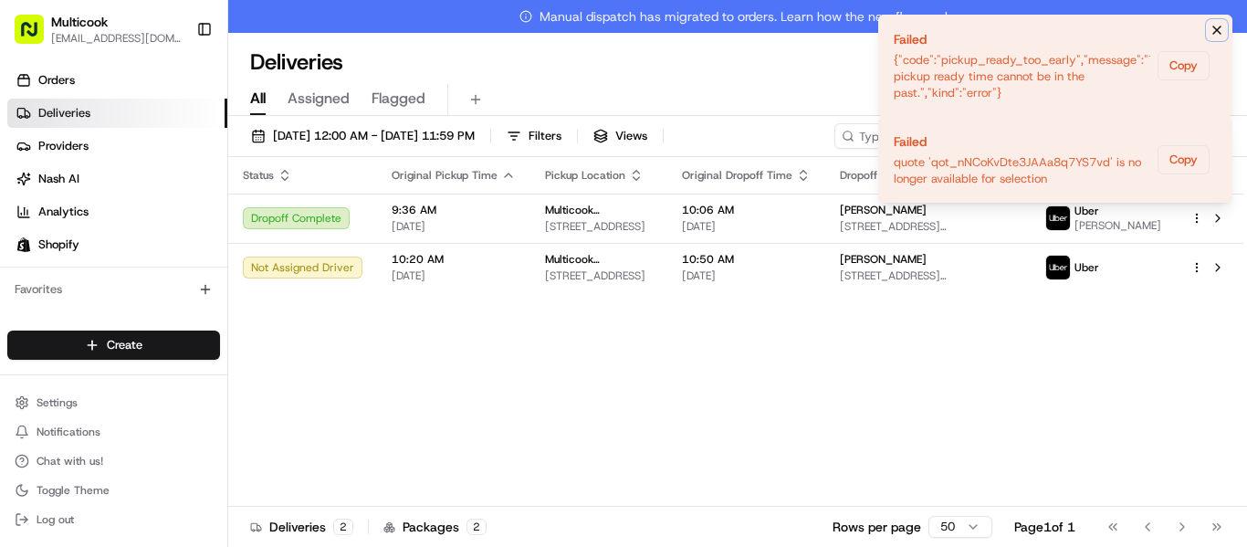
click at [1218, 24] on icon "Notifications (F8)" at bounding box center [1217, 30] width 15 height 15
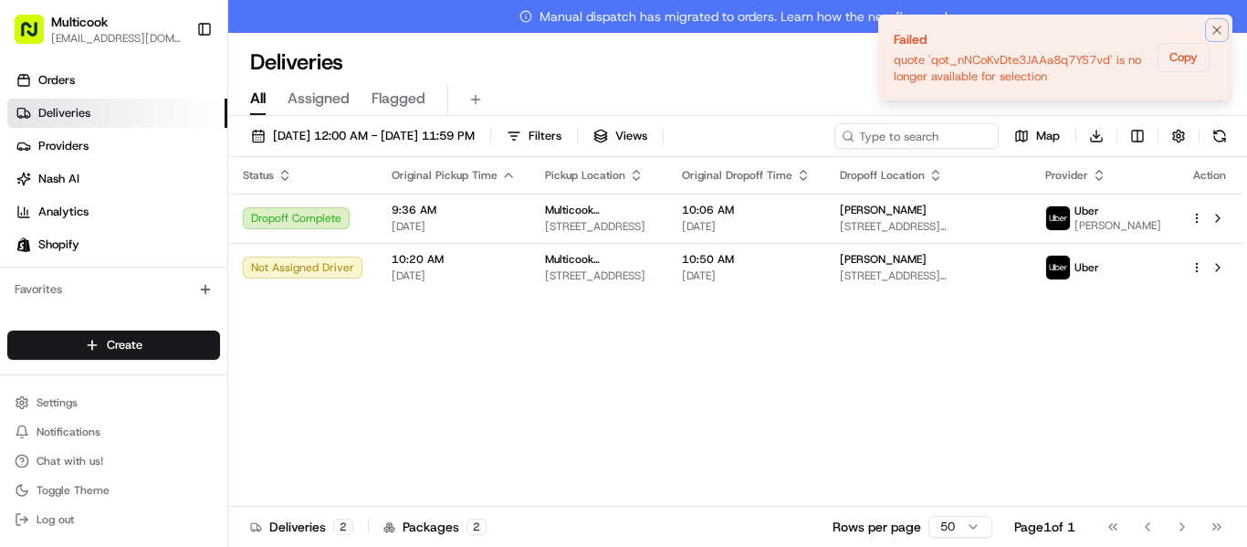
click at [1213, 29] on icon "Notifications (F8)" at bounding box center [1217, 30] width 15 height 15
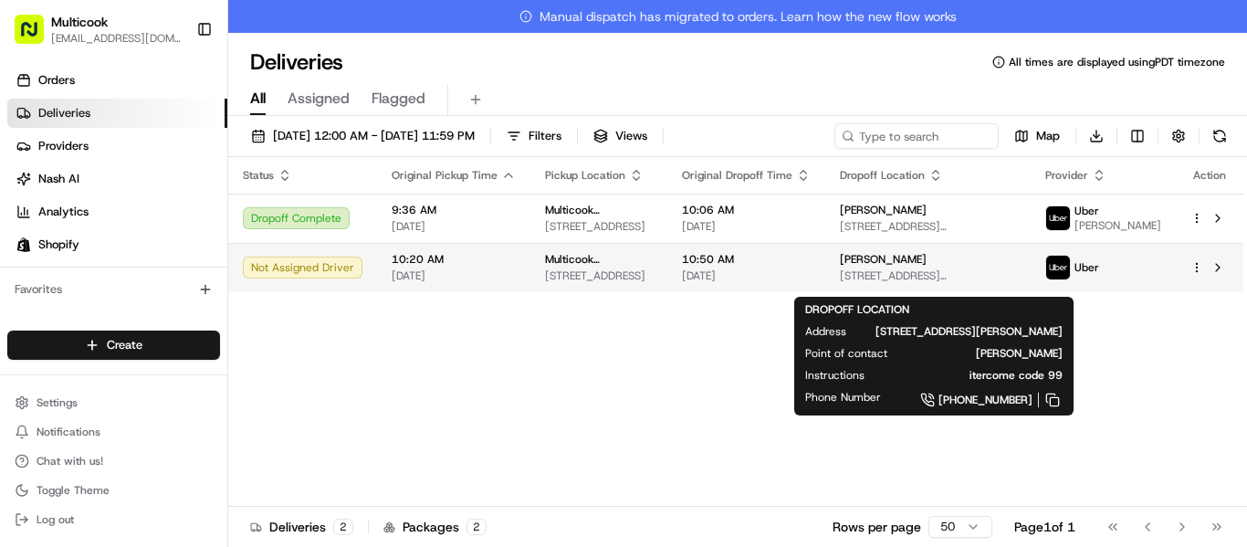
click at [1016, 280] on span "[STREET_ADDRESS][PERSON_NAME]" at bounding box center [928, 275] width 176 height 15
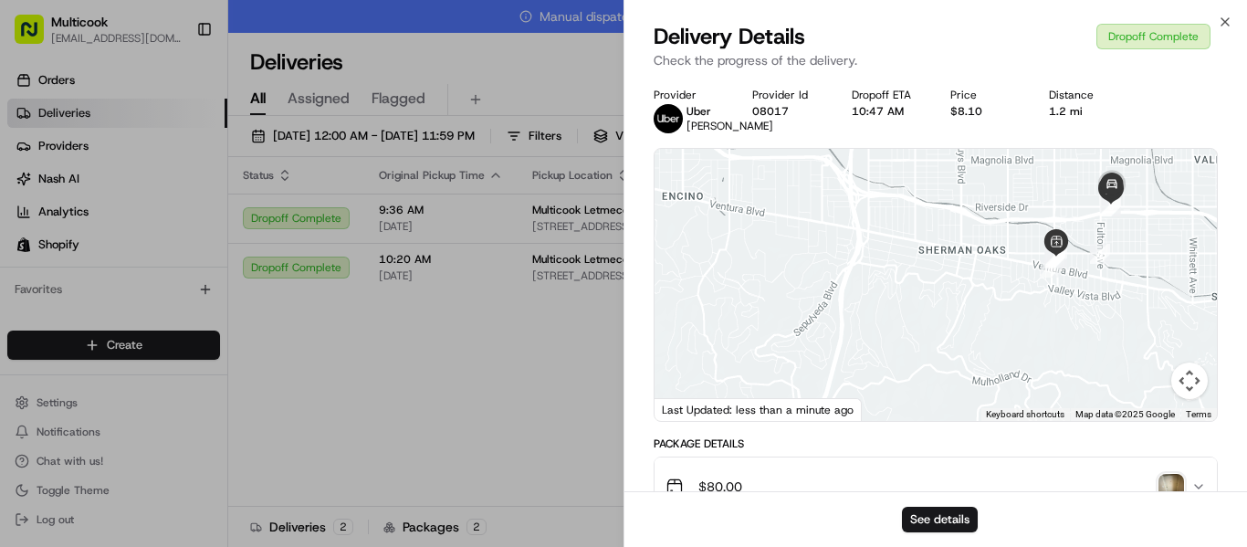
scroll to position [274, 0]
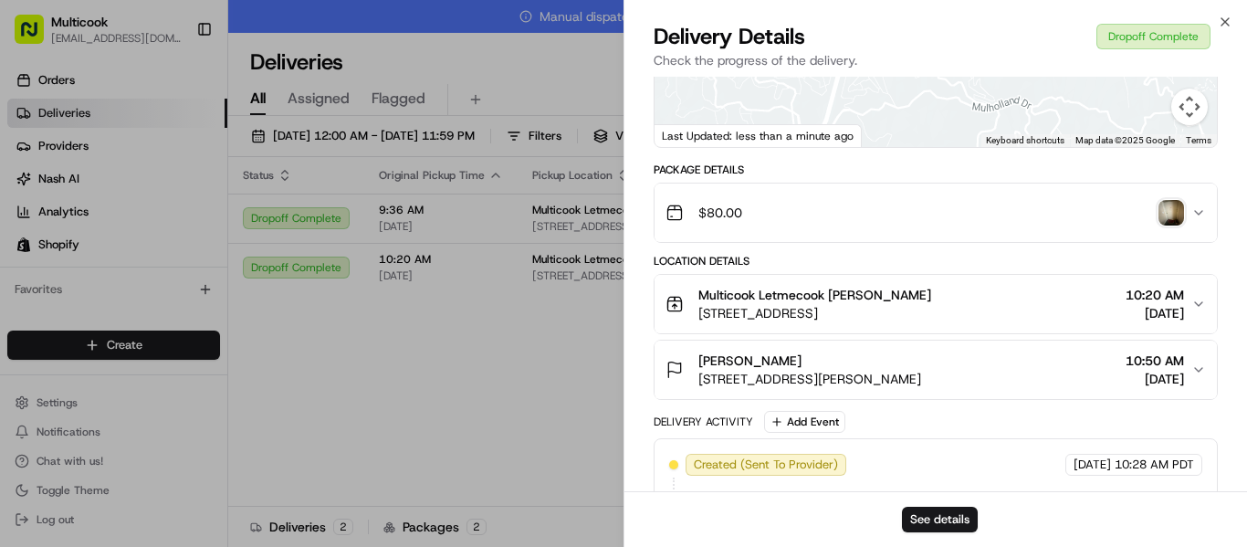
click at [1169, 226] on img "button" at bounding box center [1172, 213] width 26 height 26
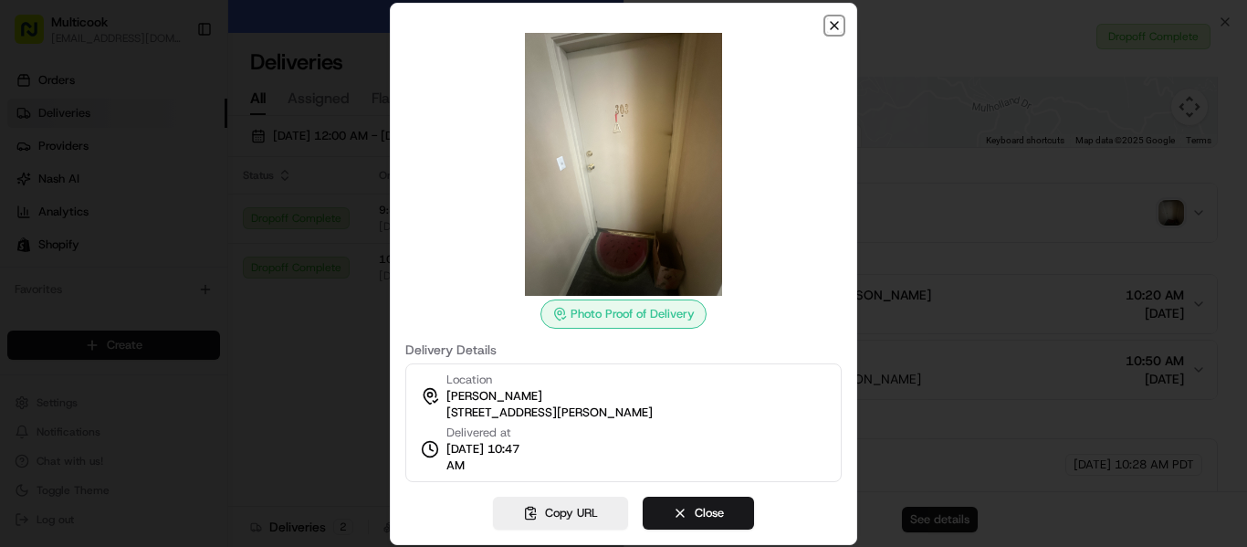
click at [830, 22] on icon "button" at bounding box center [834, 25] width 15 height 15
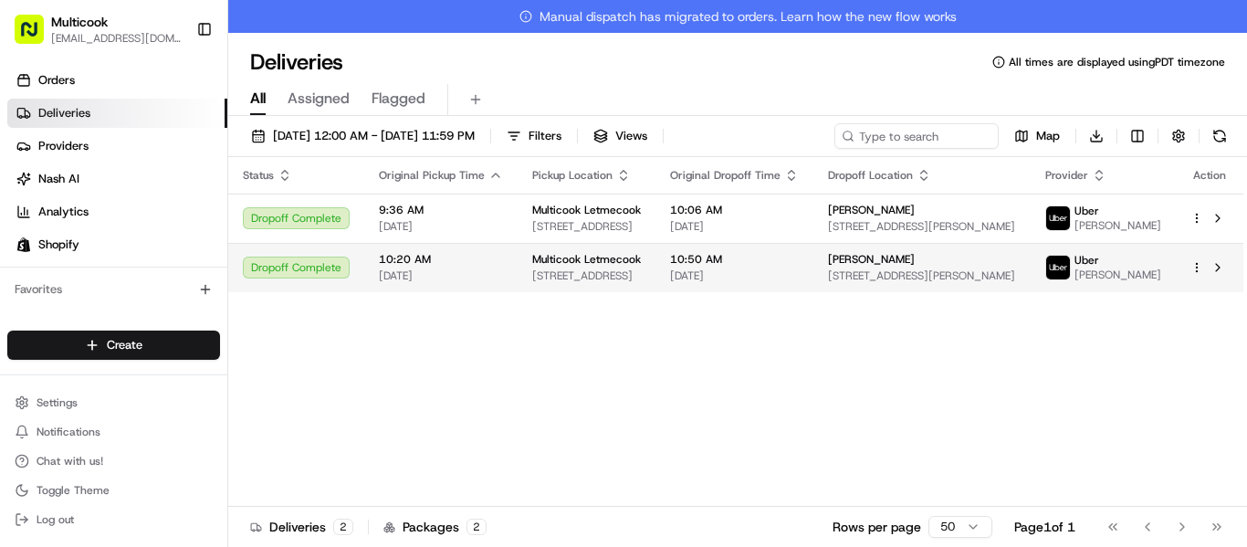
click at [600, 267] on span "Multicook Letmecook" at bounding box center [586, 259] width 109 height 15
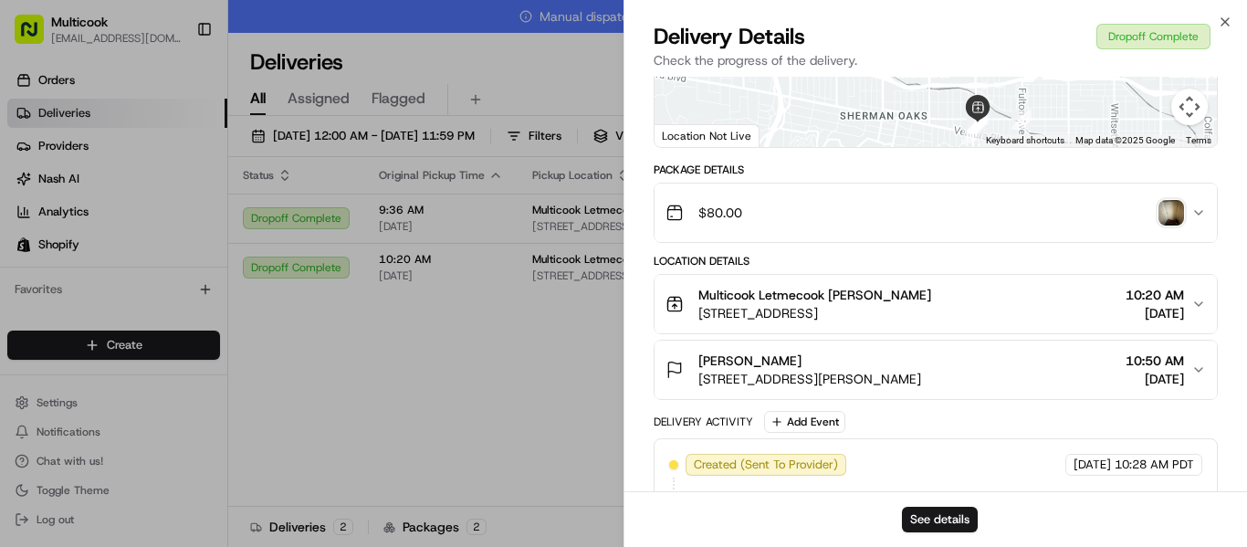
click at [1181, 221] on img "button" at bounding box center [1172, 213] width 26 height 26
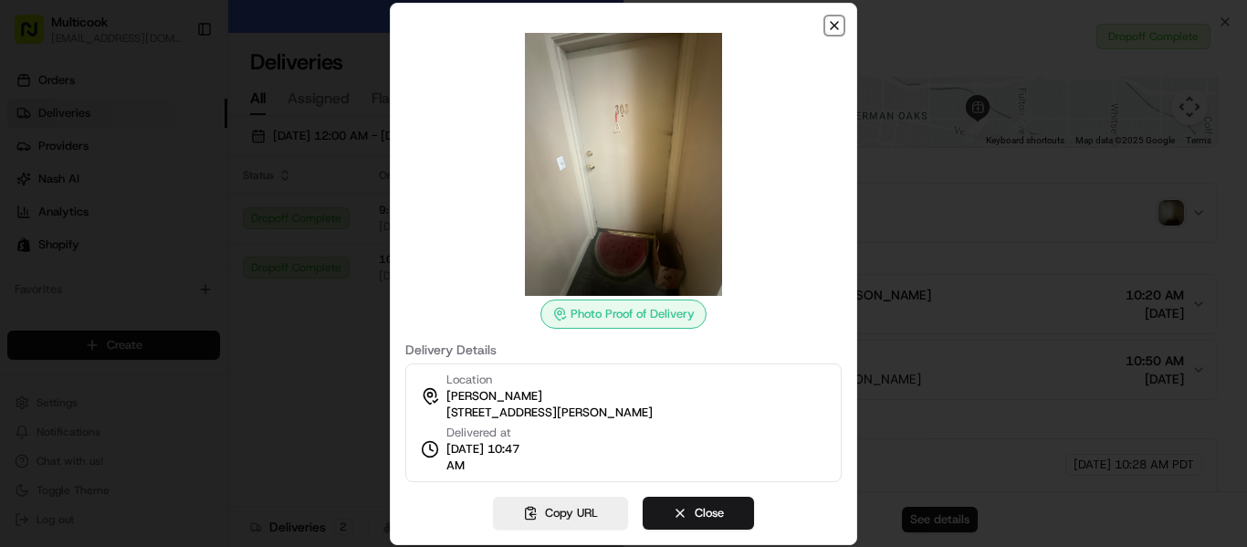
click at [835, 18] on icon "button" at bounding box center [834, 25] width 15 height 15
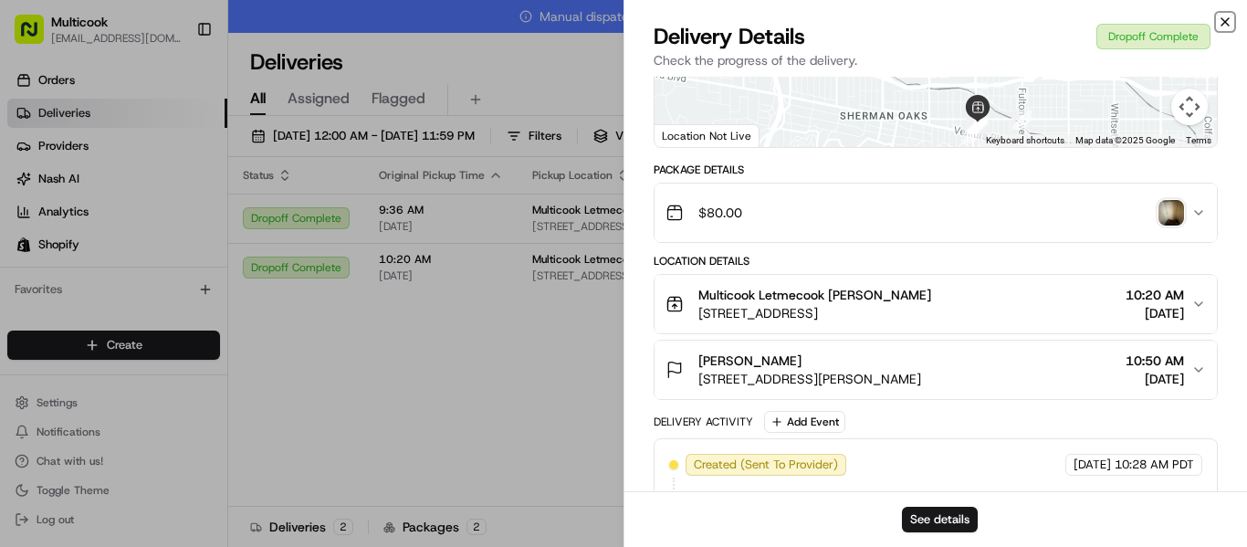
click at [1227, 27] on icon "button" at bounding box center [1225, 22] width 15 height 15
